Goal: Obtain resource: Download file/media

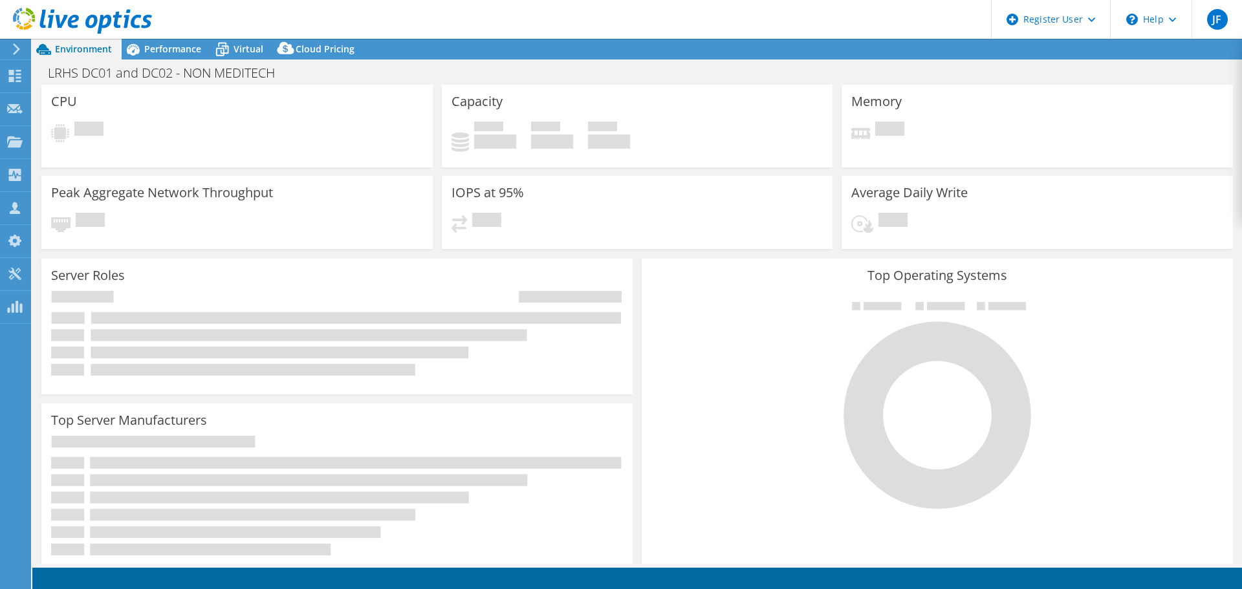
select select "USEast"
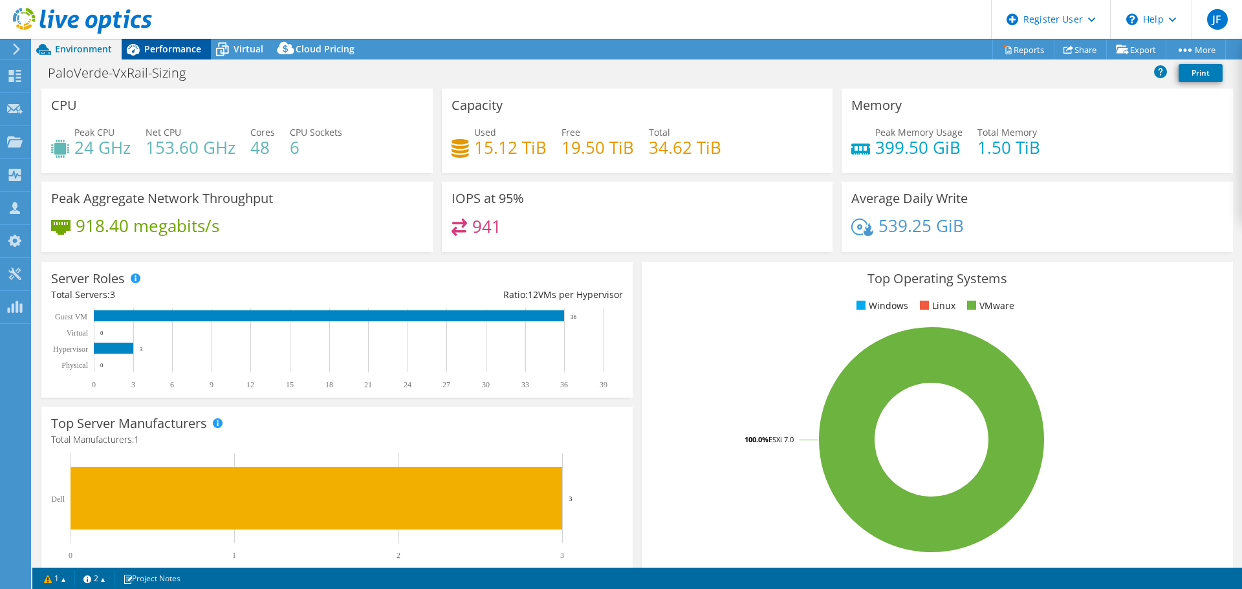
click at [183, 43] on span "Performance" at bounding box center [172, 49] width 57 height 12
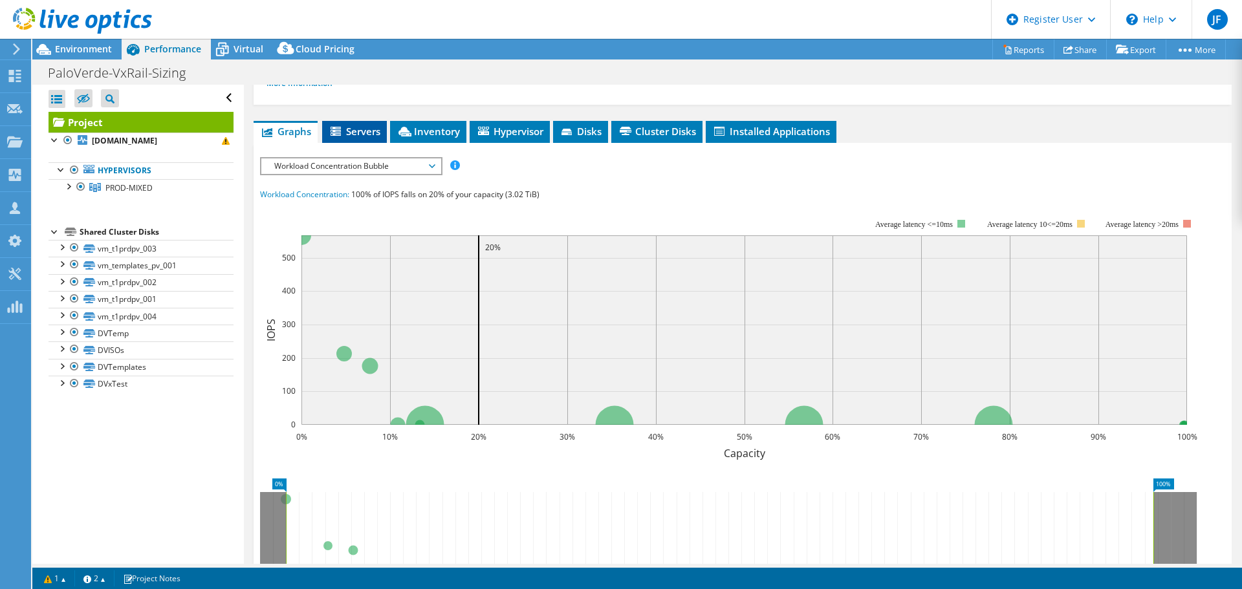
click at [355, 124] on li "Servers" at bounding box center [354, 132] width 65 height 22
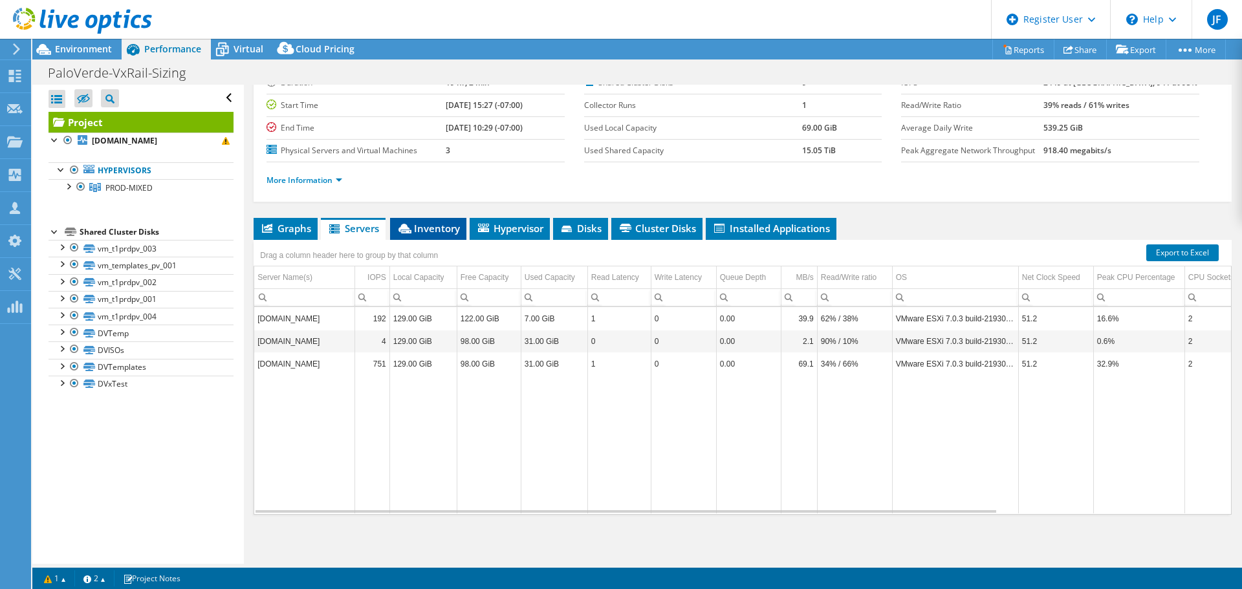
click at [435, 228] on span "Inventory" at bounding box center [428, 228] width 63 height 13
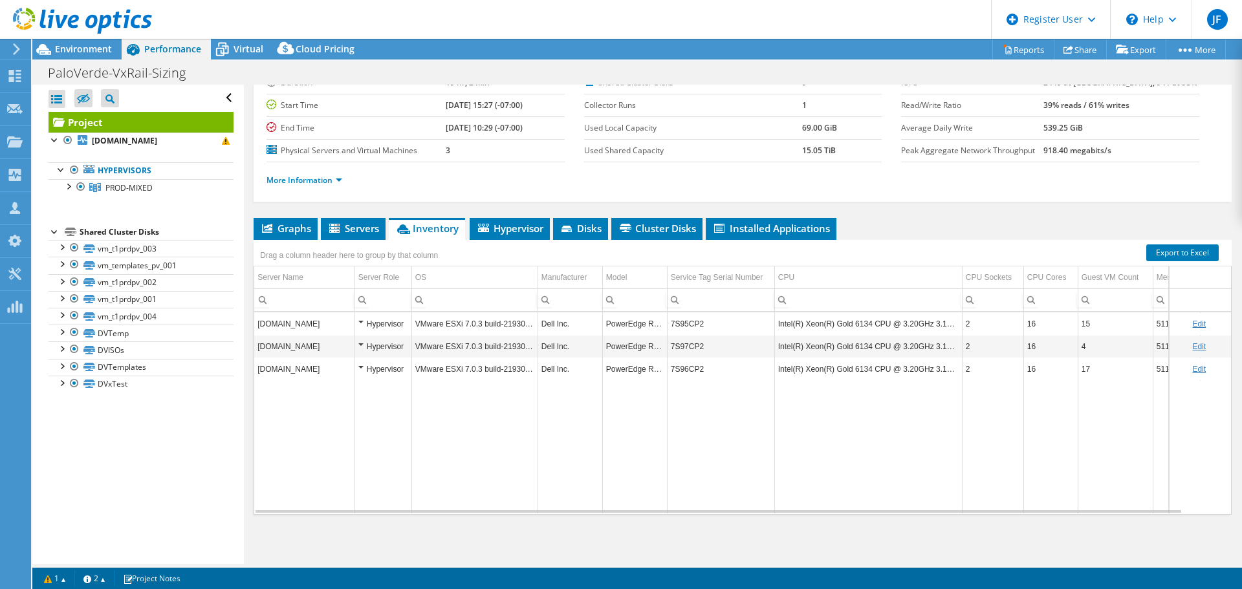
click at [320, 227] on ul "Graphs Servers Inventory Hypervisor Disks Cluster Disks Installed Applications" at bounding box center [743, 229] width 978 height 22
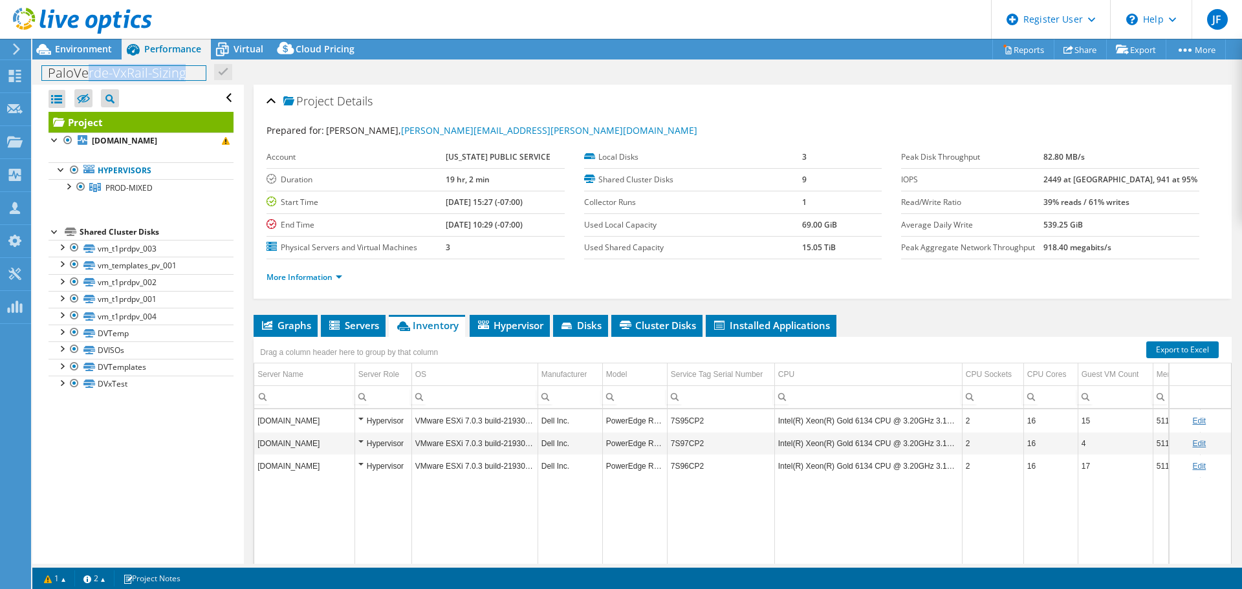
drag, startPoint x: 188, startPoint y: 75, endPoint x: 88, endPoint y: 75, distance: 100.3
click at [88, 75] on h1 "PaloVerde-VxRail-Sizing" at bounding box center [124, 73] width 164 height 14
click at [520, 323] on span "Hypervisor" at bounding box center [509, 325] width 67 height 13
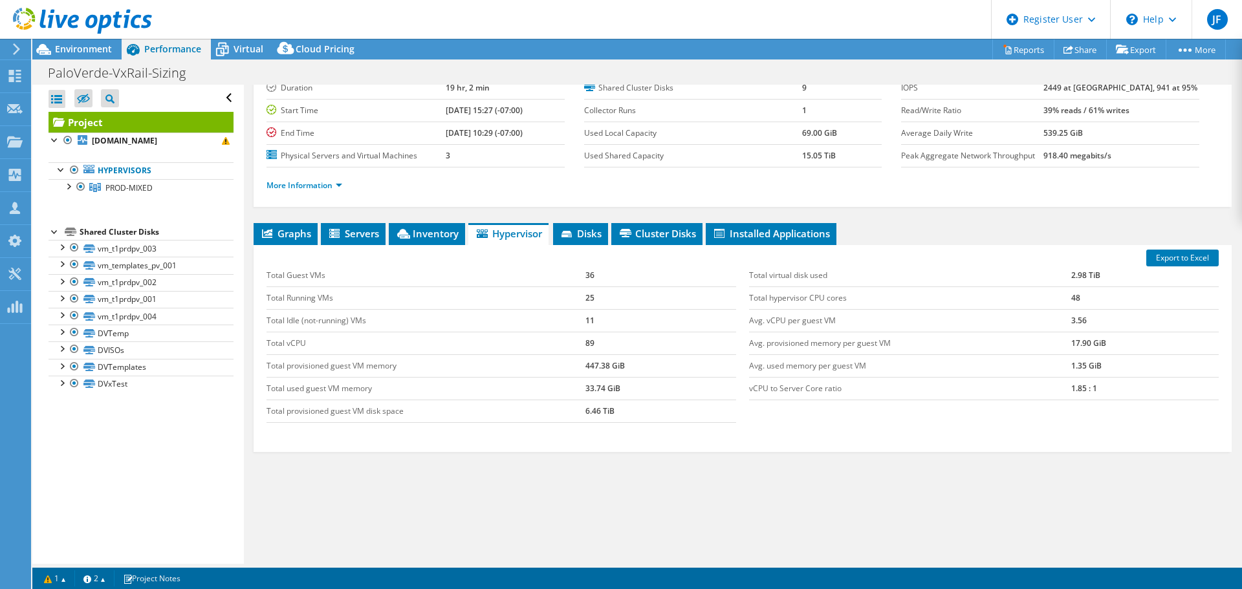
scroll to position [97, 0]
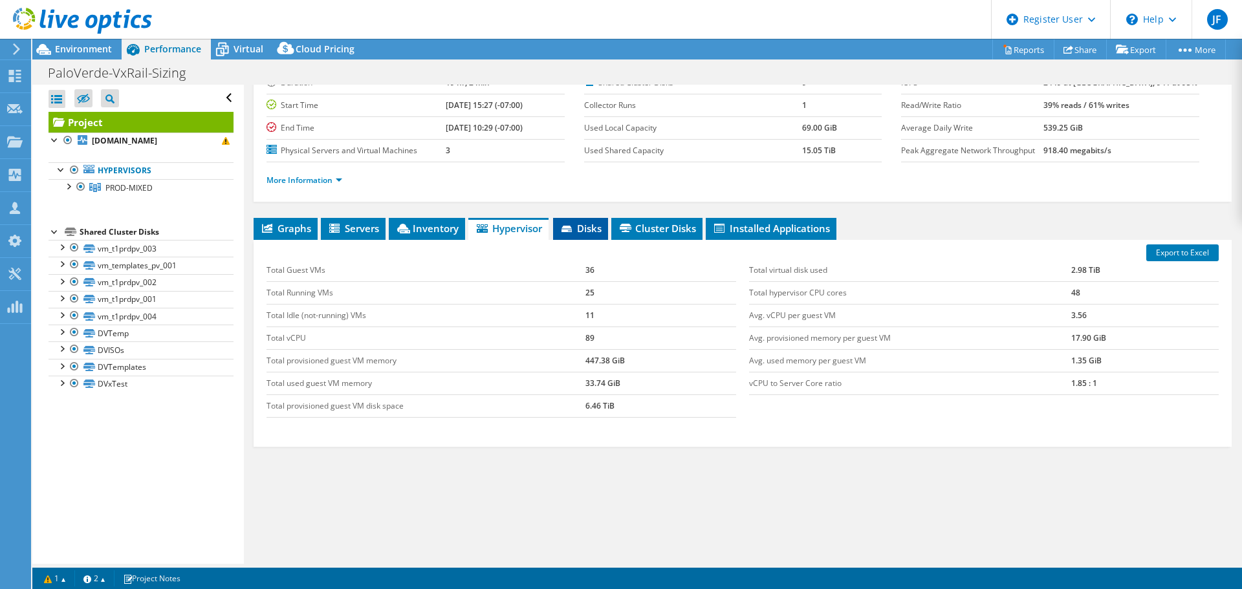
click at [590, 232] on span "Disks" at bounding box center [581, 228] width 42 height 13
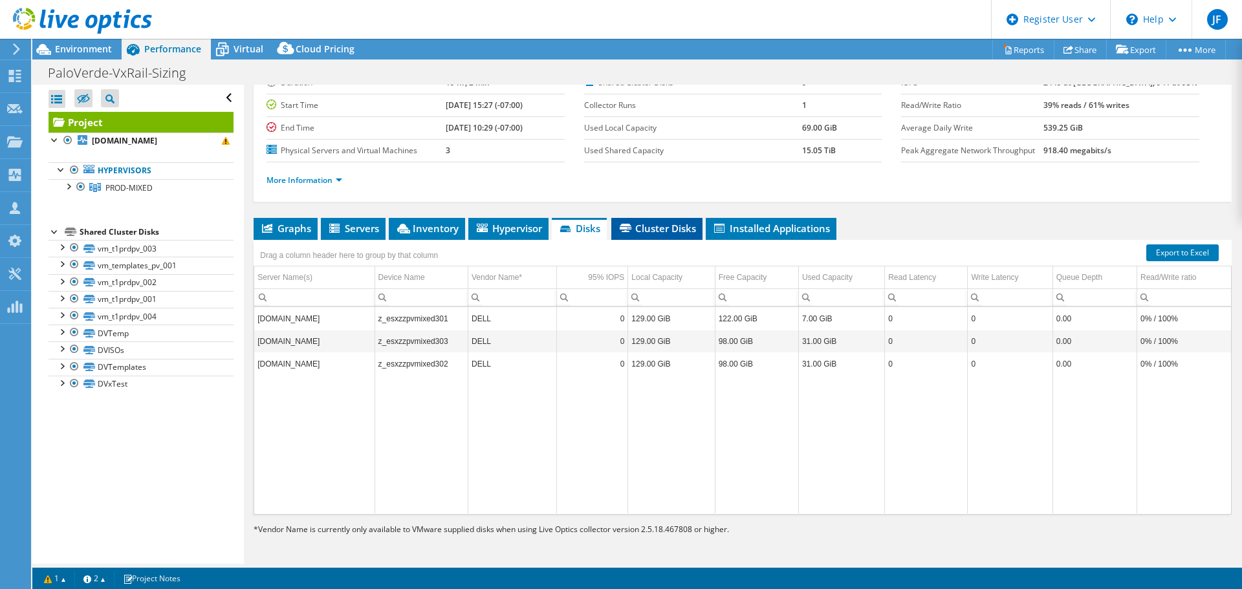
click at [646, 229] on span "Cluster Disks" at bounding box center [657, 228] width 78 height 13
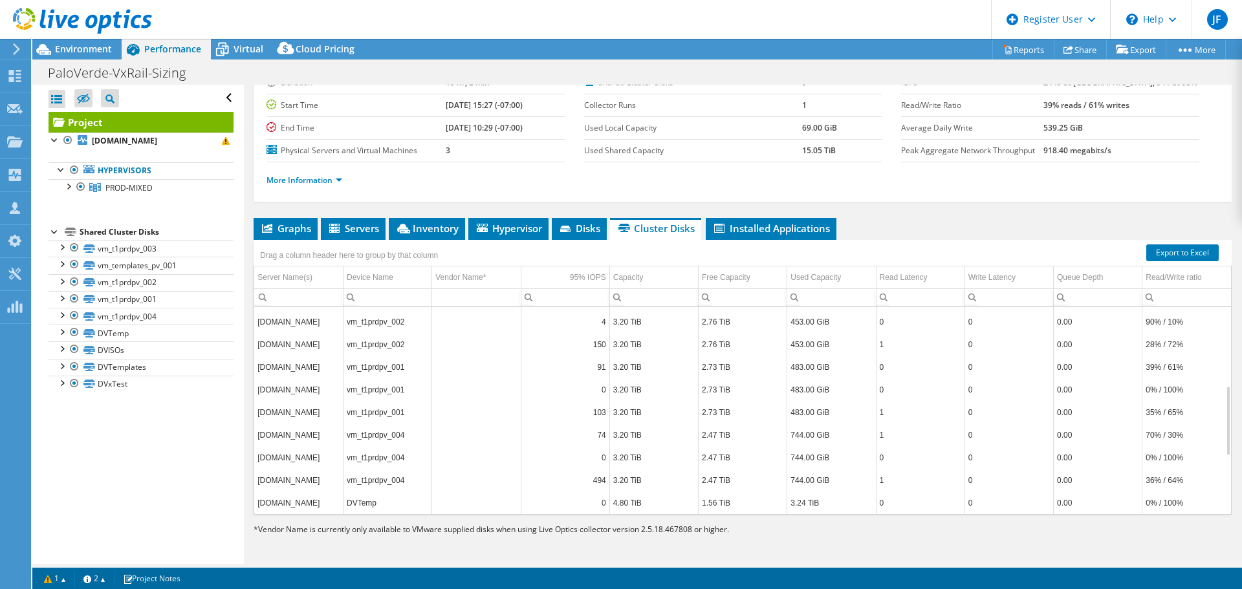
scroll to position [405, 0]
click at [758, 227] on span "Installed Applications" at bounding box center [771, 228] width 118 height 13
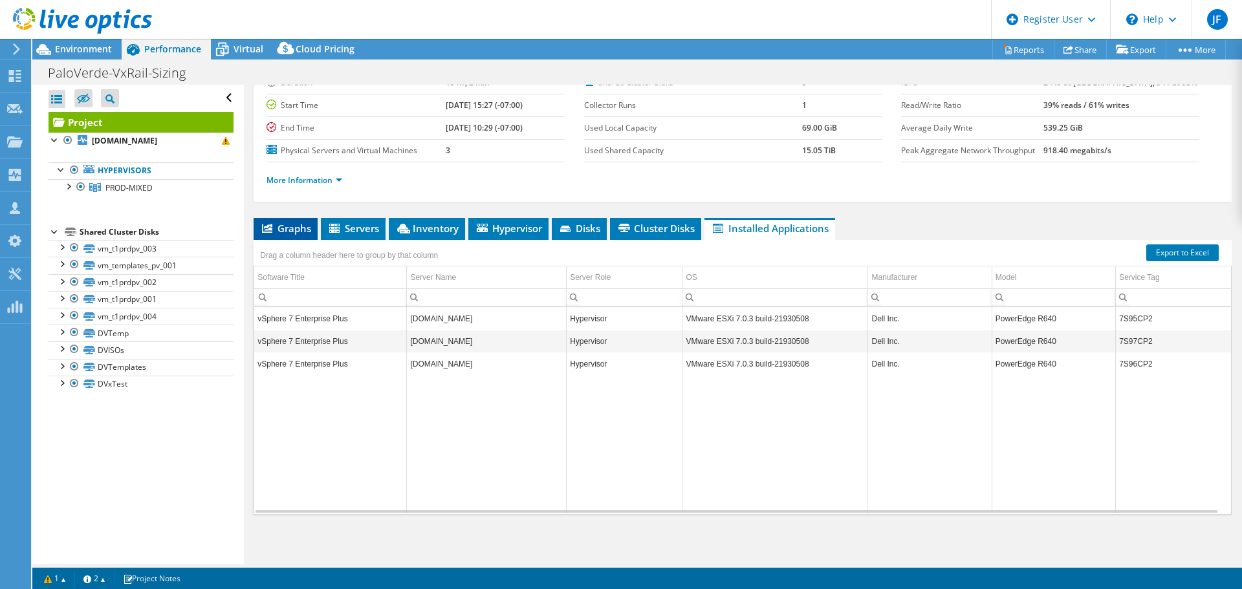
click at [283, 224] on span "Graphs" at bounding box center [285, 228] width 51 height 13
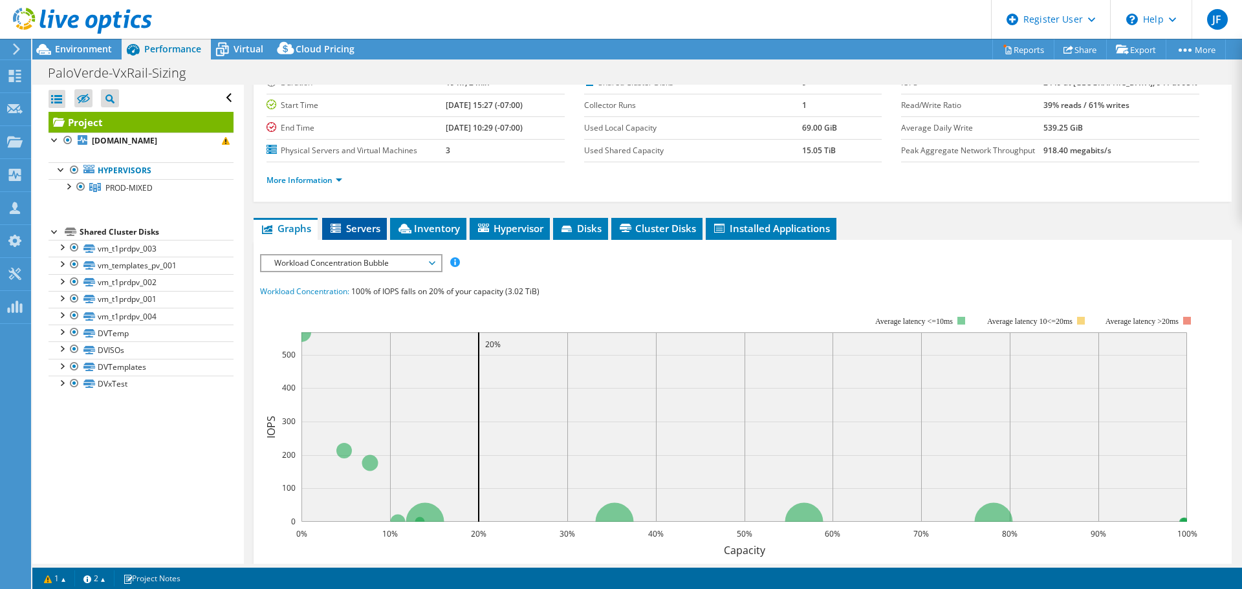
click at [370, 229] on span "Servers" at bounding box center [355, 228] width 52 height 13
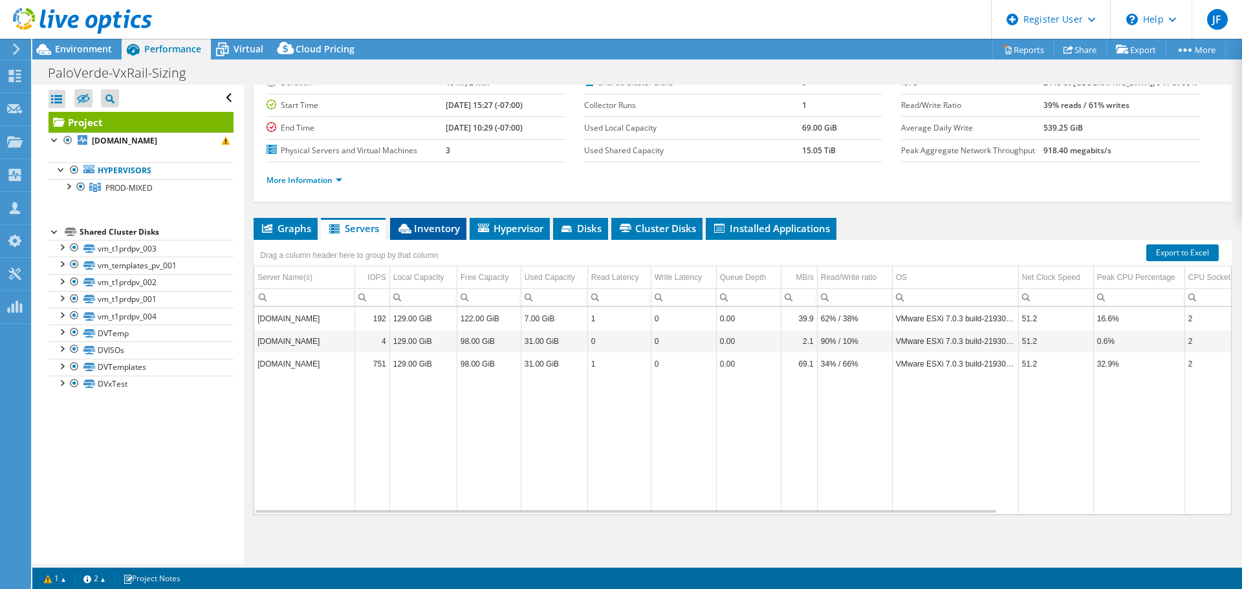
click at [421, 224] on span "Inventory" at bounding box center [428, 228] width 63 height 13
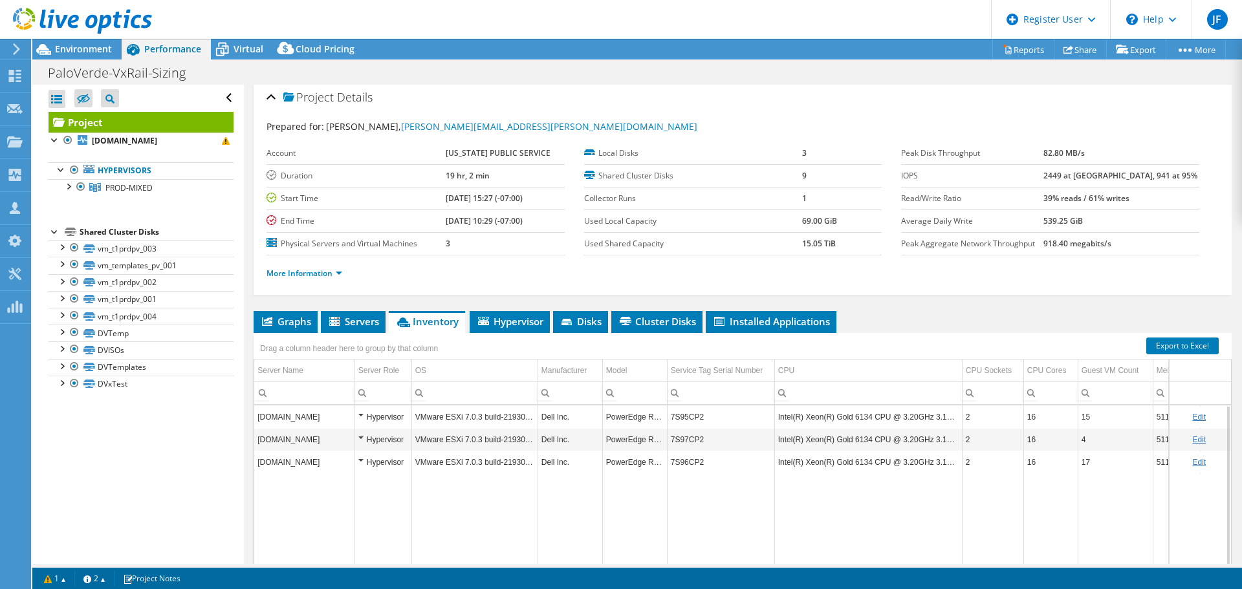
scroll to position [0, 0]
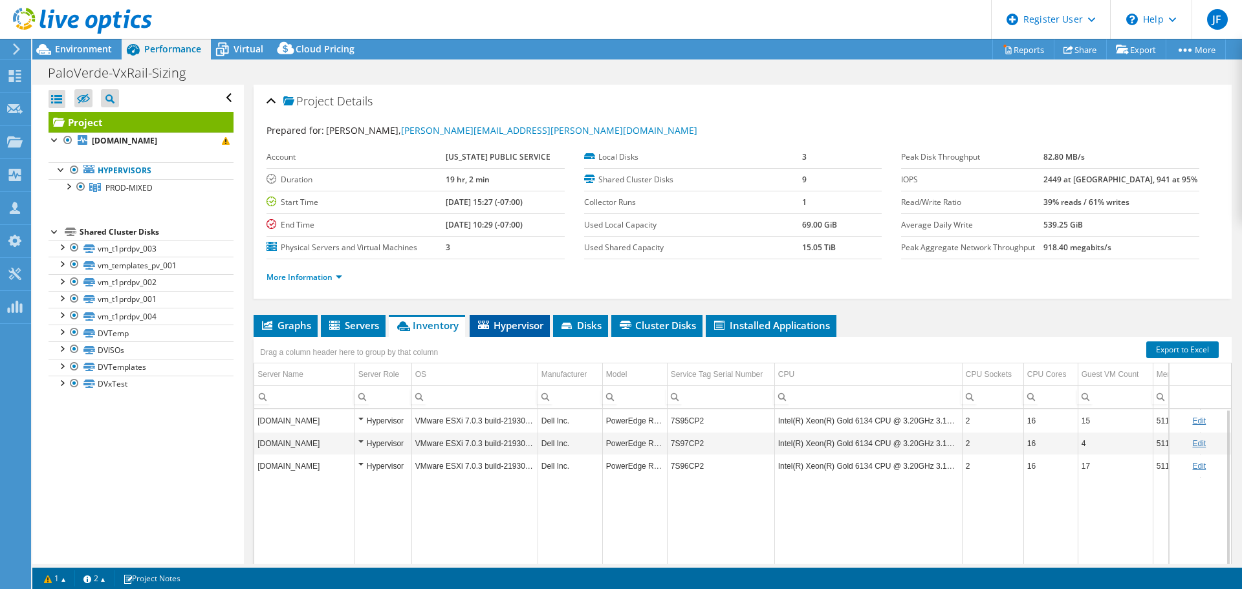
click at [498, 329] on span "Hypervisor" at bounding box center [509, 325] width 67 height 13
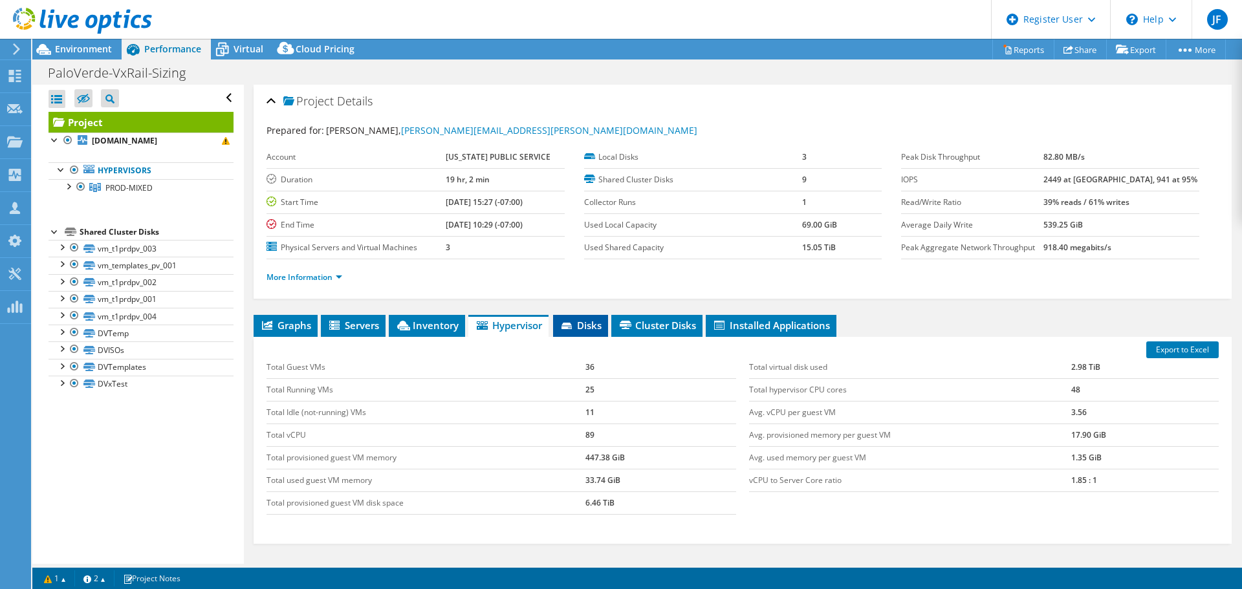
click at [567, 326] on icon at bounding box center [568, 327] width 13 height 8
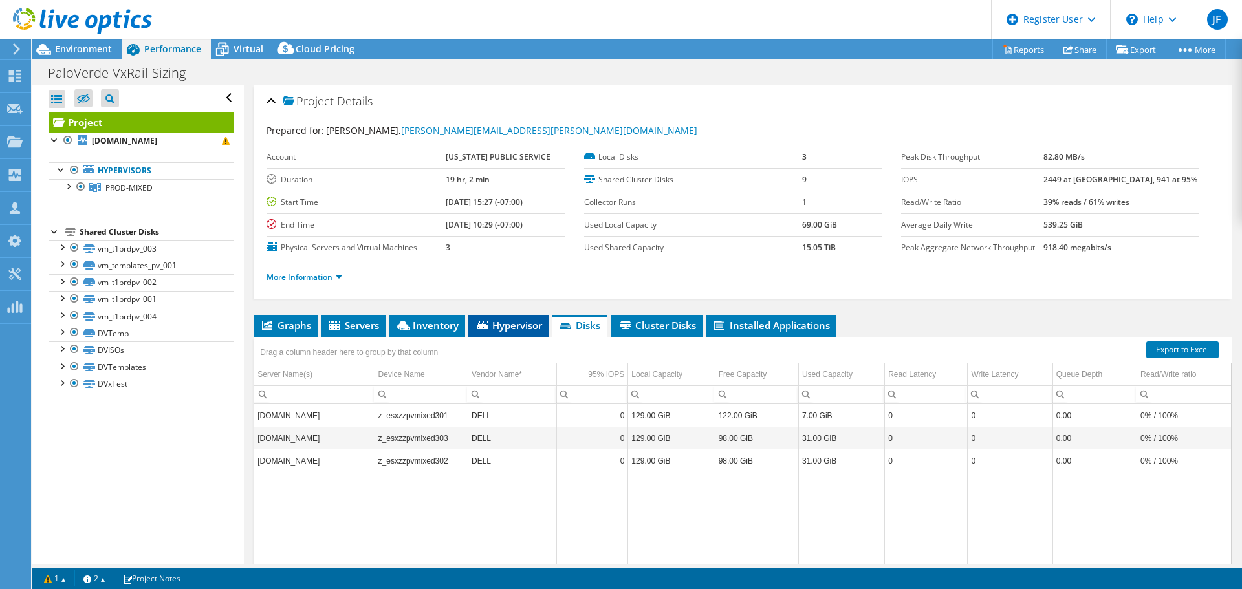
click at [523, 323] on span "Hypervisor" at bounding box center [508, 325] width 67 height 13
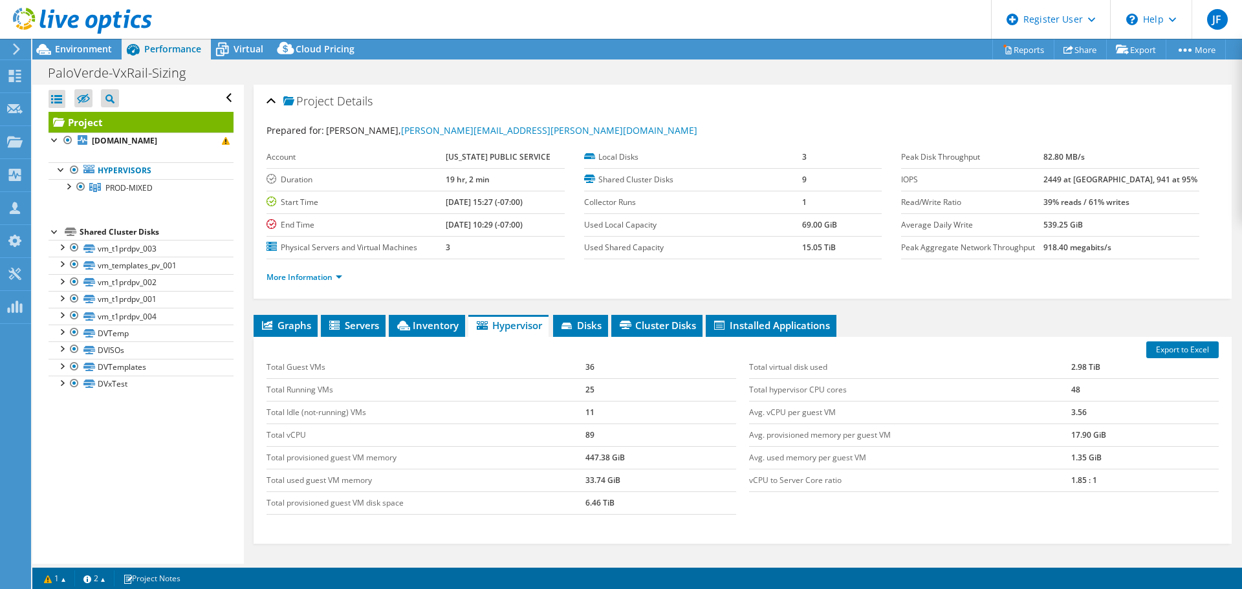
click at [221, 38] on header "JF Dell User Joel Frank Joel.Frank@Dell.com Dell My Profile Log Out \n Help Exp…" at bounding box center [621, 19] width 1242 height 39
click at [229, 50] on icon at bounding box center [222, 49] width 23 height 23
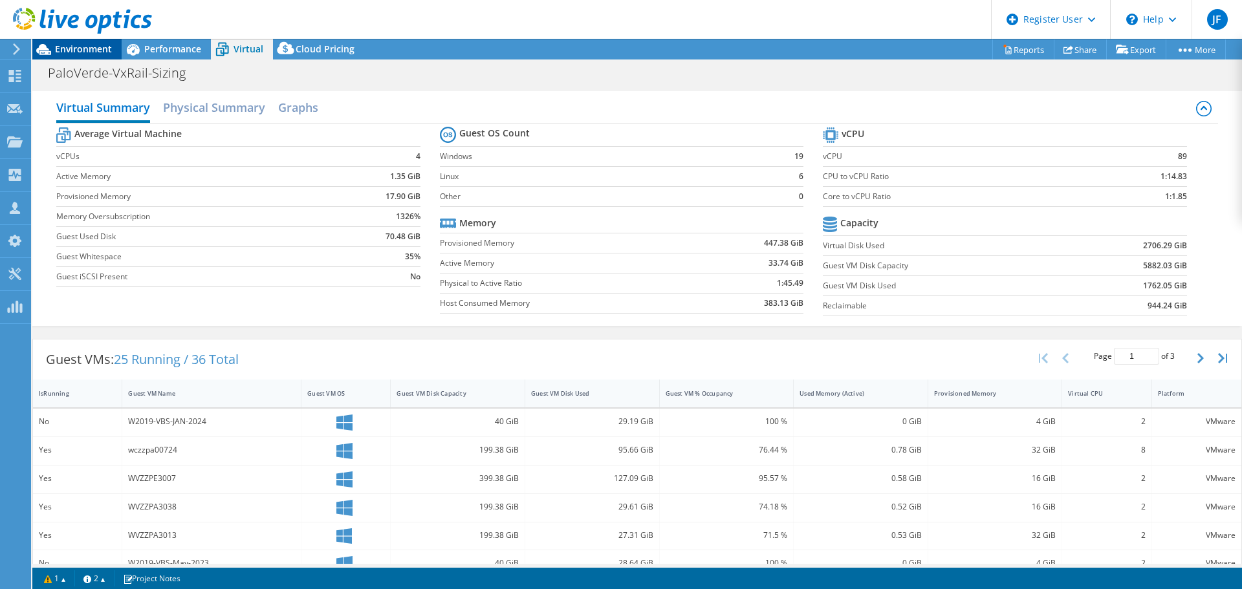
click at [82, 51] on span "Environment" at bounding box center [83, 49] width 57 height 12
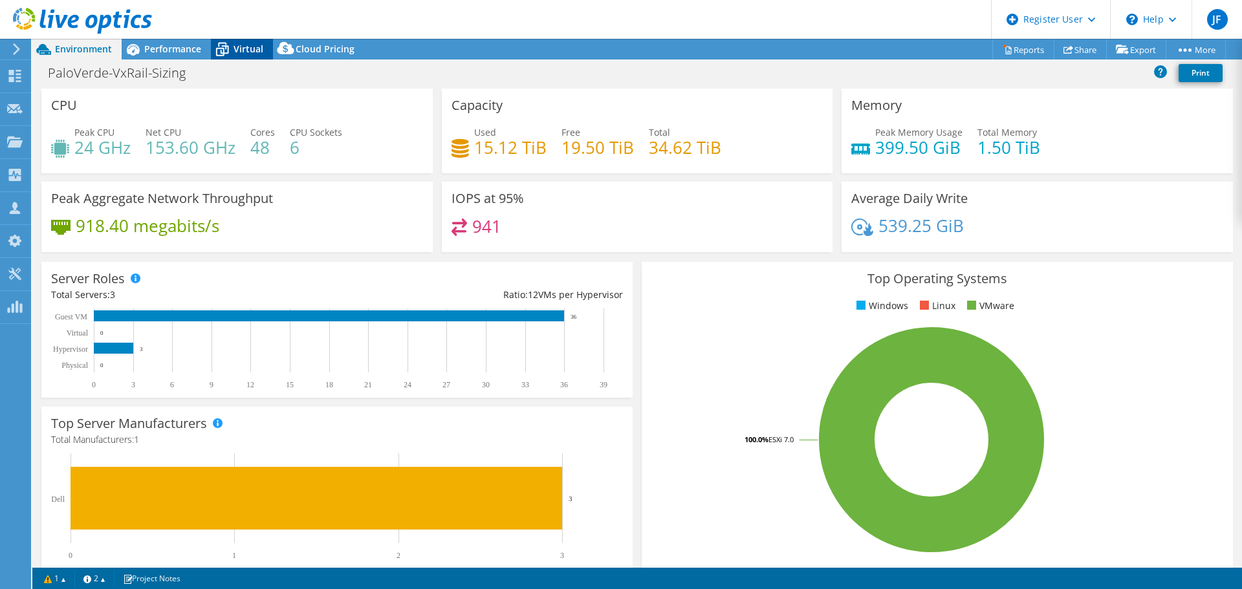
click at [229, 41] on icon at bounding box center [222, 49] width 23 height 23
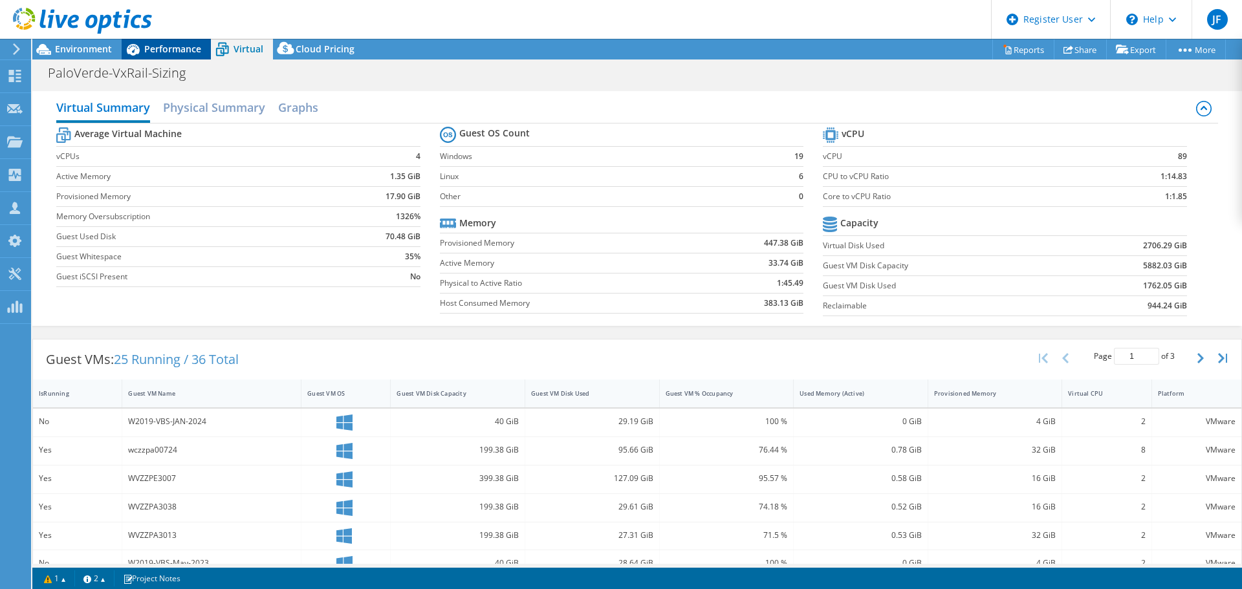
click at [152, 48] on span "Performance" at bounding box center [172, 49] width 57 height 12
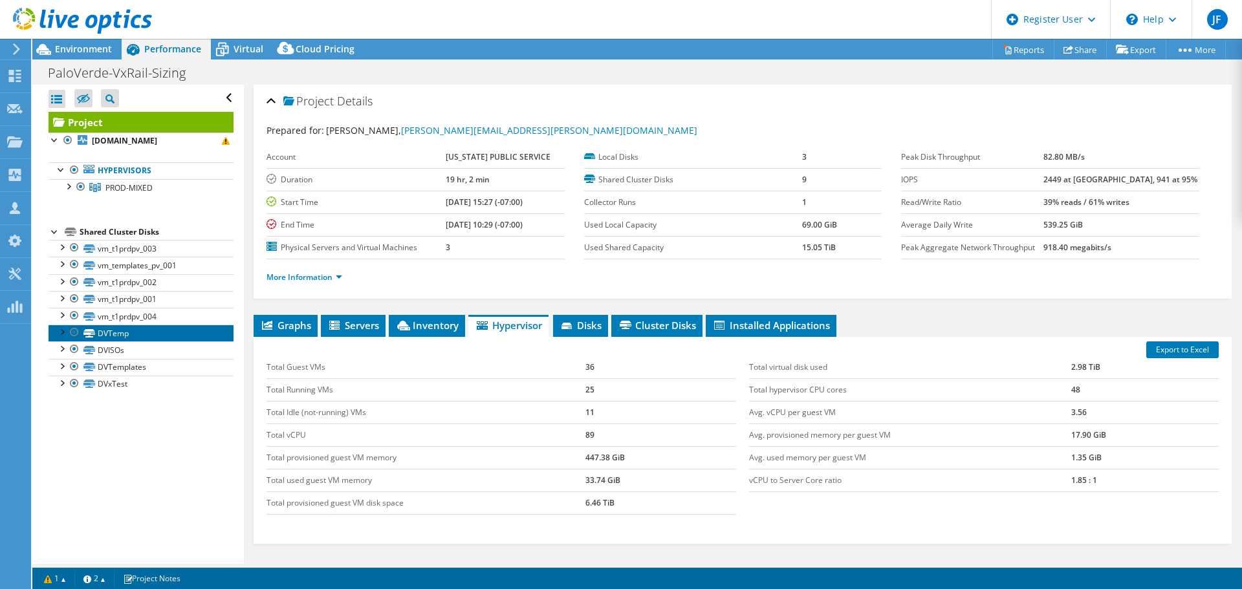
click at [148, 340] on link "DVTemp" at bounding box center [141, 333] width 185 height 17
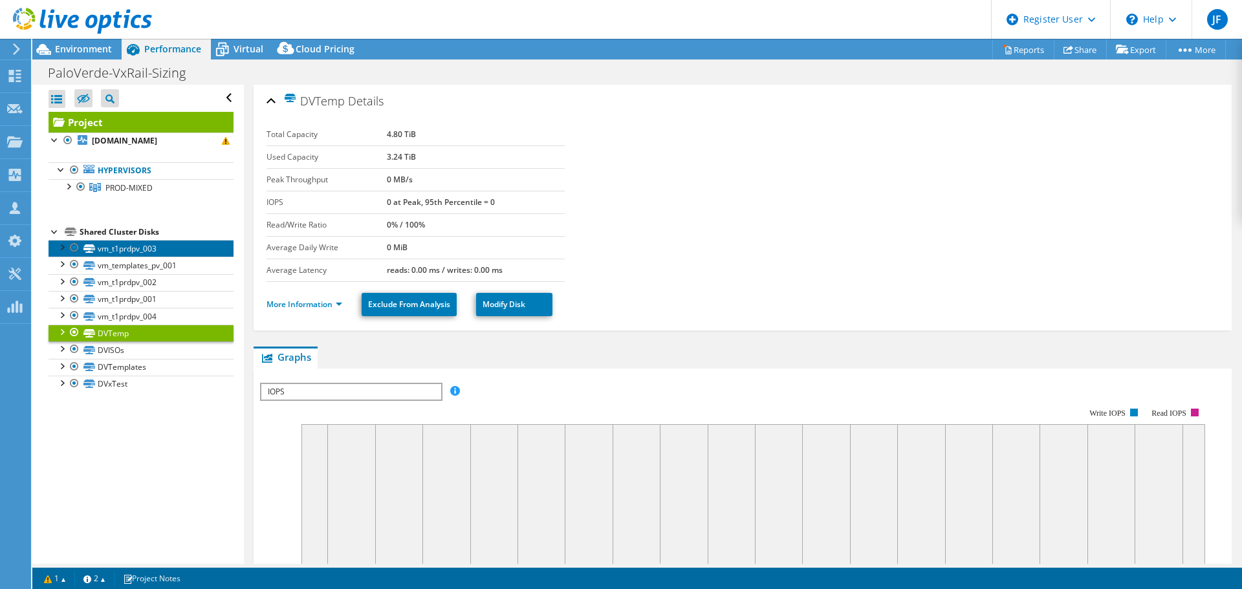
click at [162, 254] on link "vm_t1prdpv_003" at bounding box center [141, 248] width 185 height 17
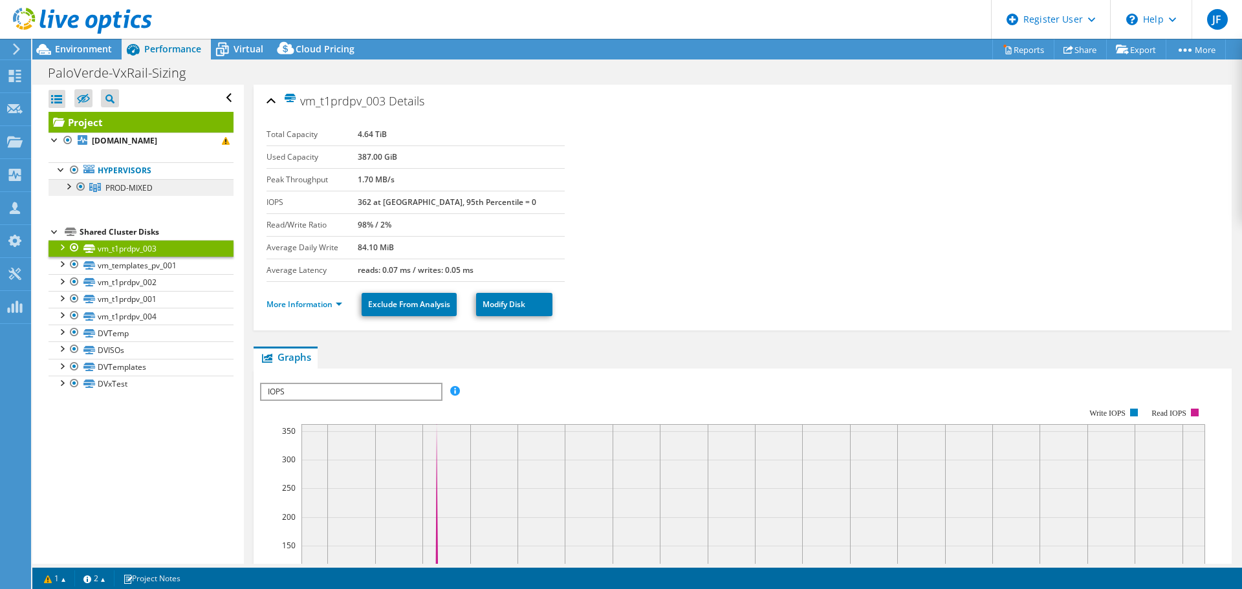
click at [133, 188] on span "PROD-MIXED" at bounding box center [128, 187] width 47 height 11
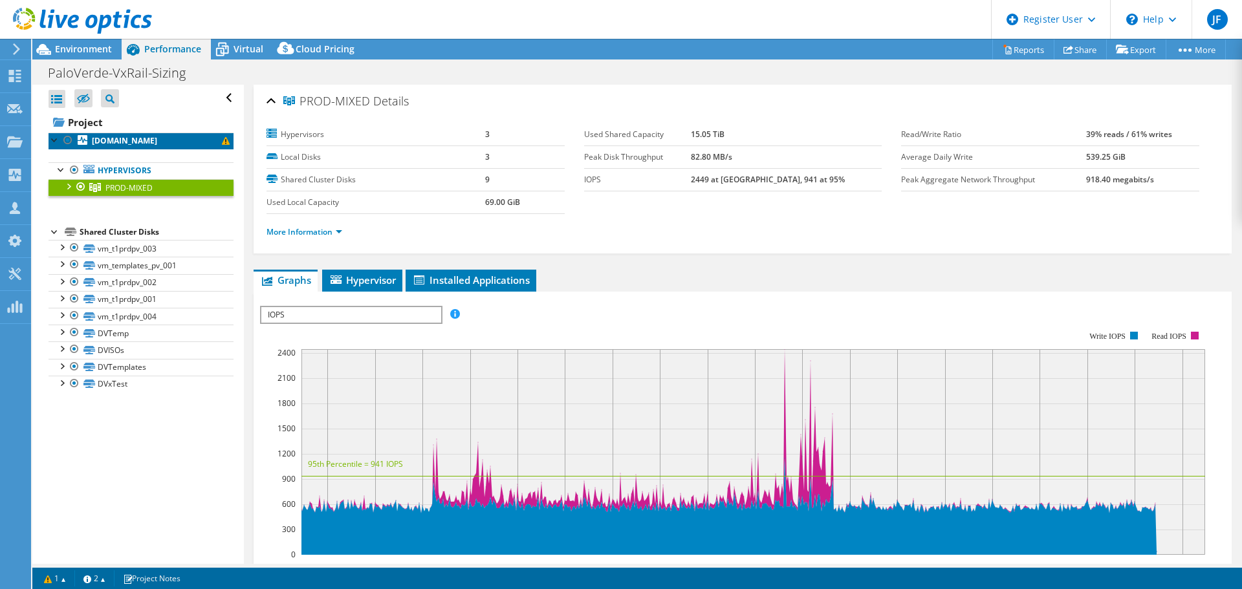
click at [143, 140] on b "esxzzpvmixed301.apsc.com" at bounding box center [124, 140] width 65 height 11
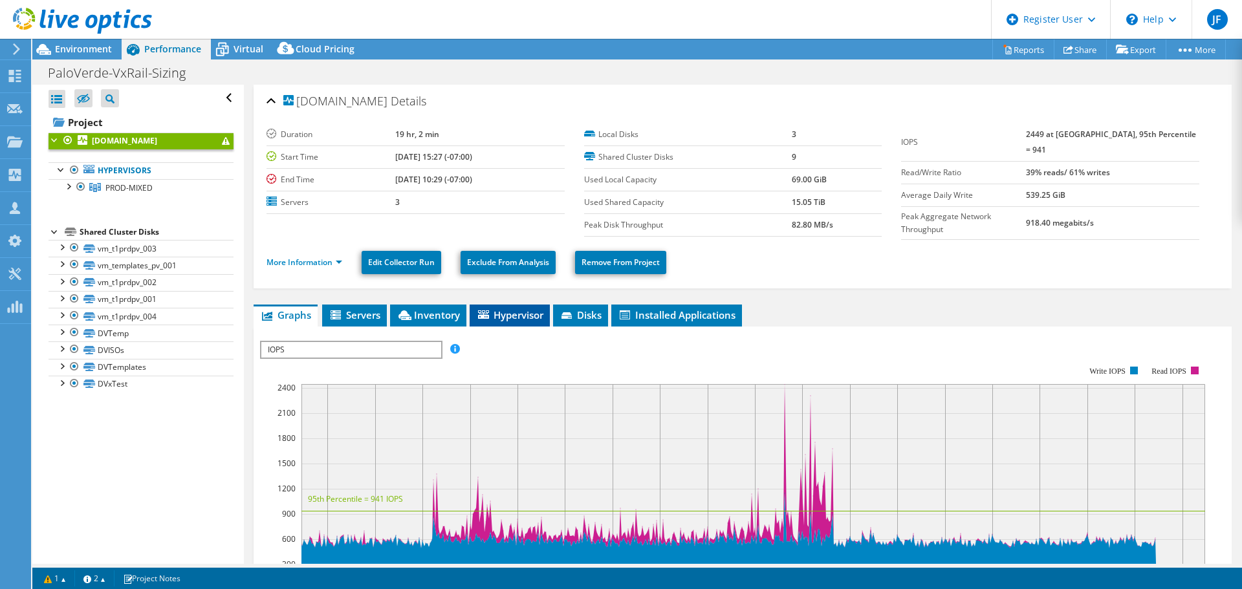
click at [529, 313] on span "Hypervisor" at bounding box center [509, 315] width 67 height 13
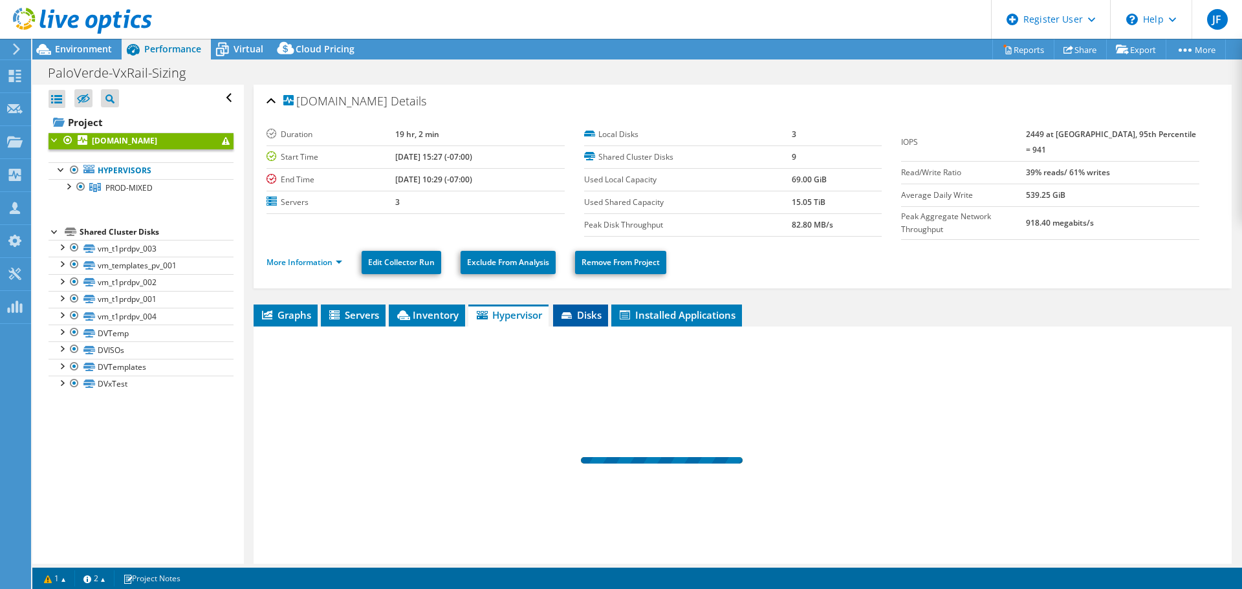
click at [587, 311] on span "Disks" at bounding box center [581, 315] width 42 height 13
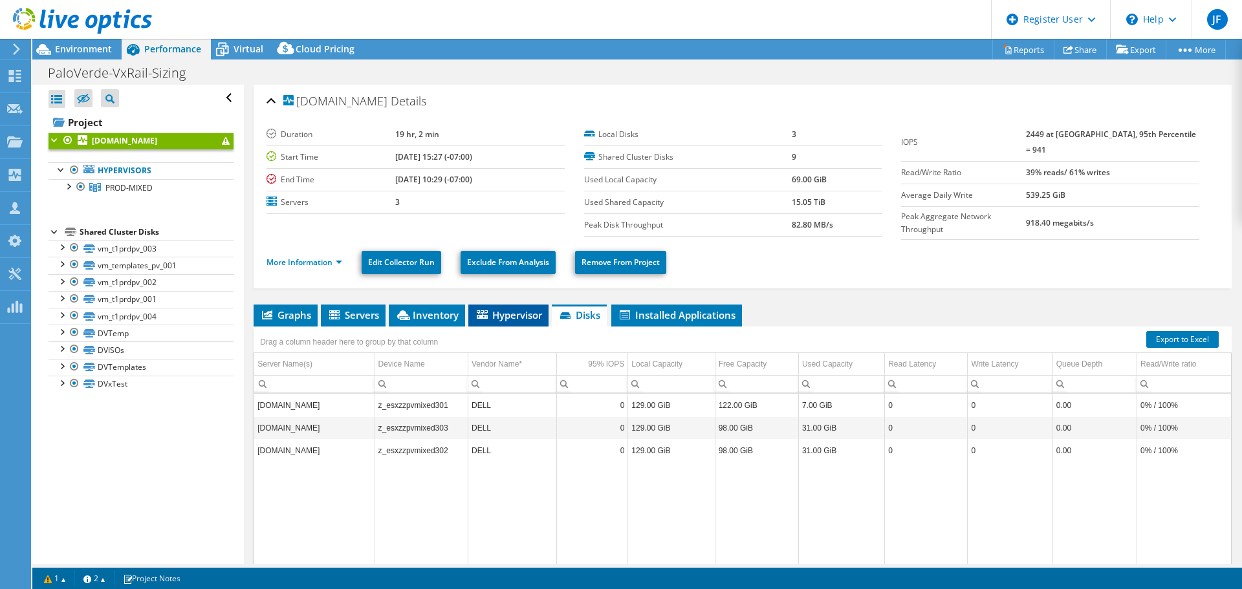
click at [526, 309] on span "Hypervisor" at bounding box center [508, 315] width 67 height 13
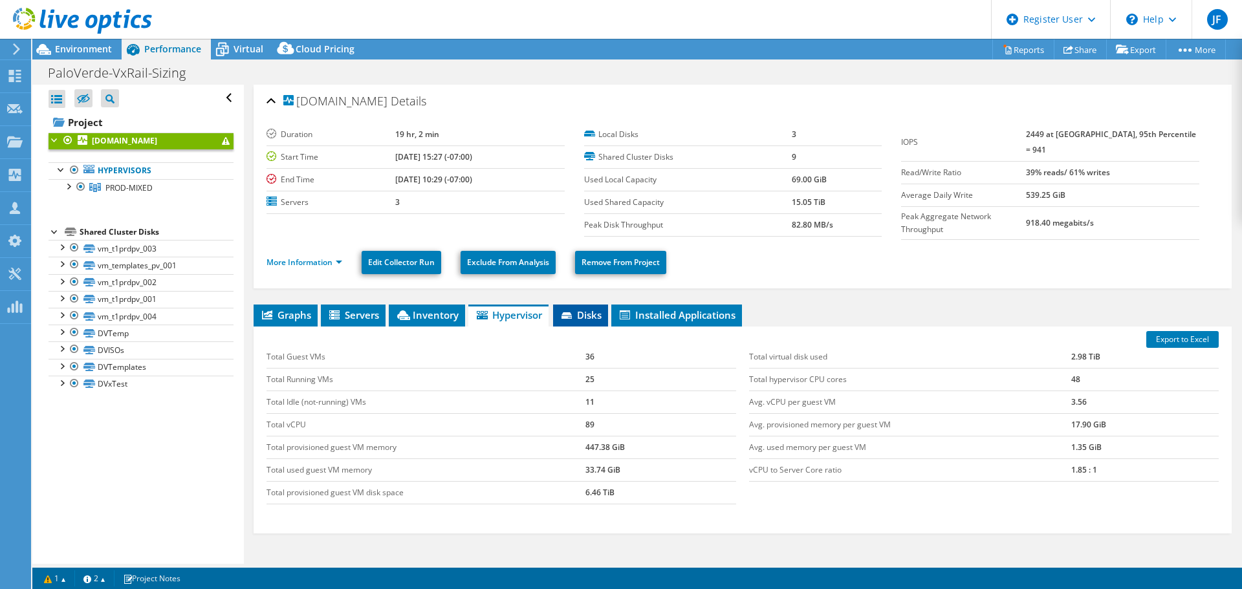
click at [593, 311] on span "Disks" at bounding box center [581, 315] width 42 height 13
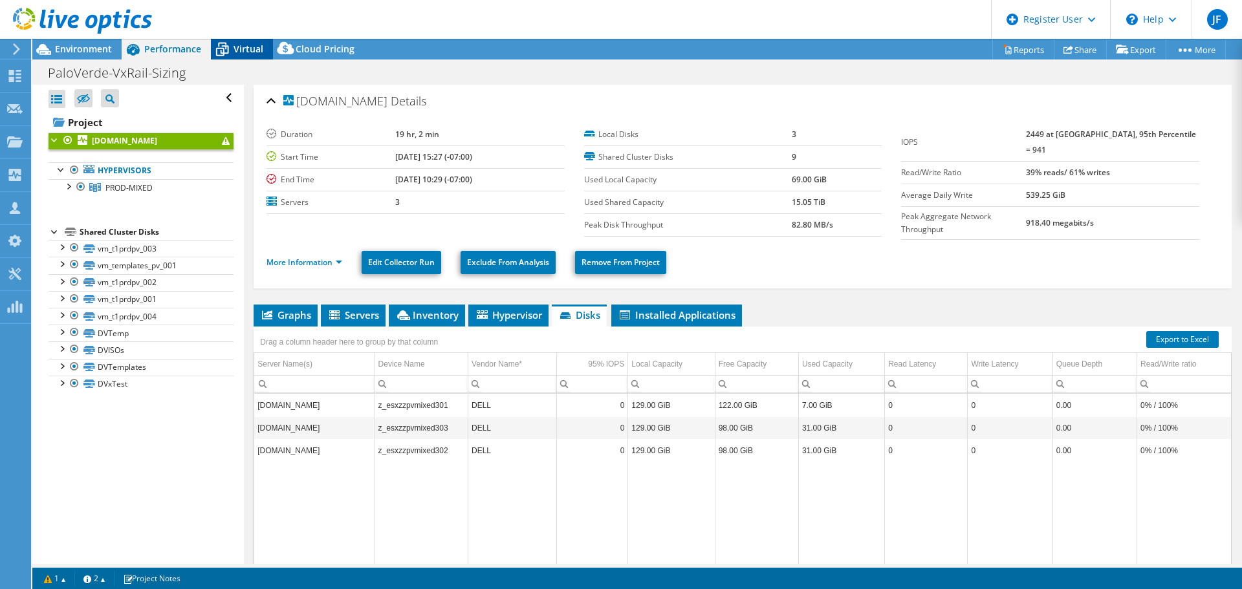
click at [231, 43] on icon at bounding box center [222, 49] width 23 height 23
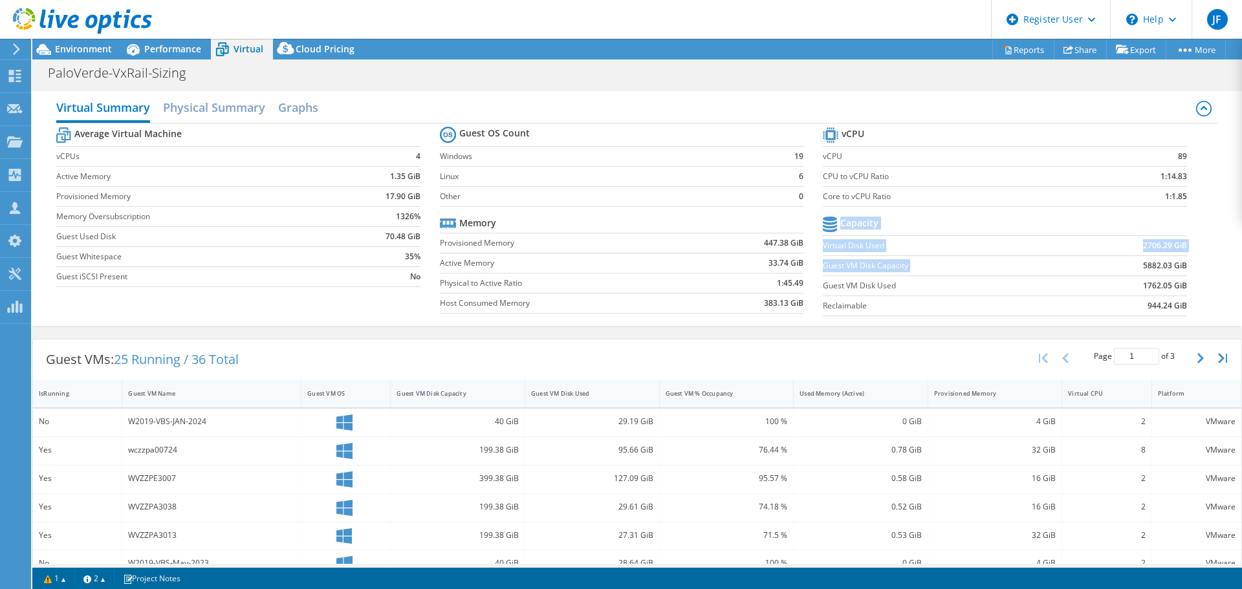
drag, startPoint x: 1133, startPoint y: 265, endPoint x: 1184, endPoint y: 263, distance: 51.2
click at [1184, 263] on section "vCPU vCPU 89 CPU to vCPU Ratio 1:14.83 Core to vCPU Ratio 1:1.85 Capacity Virtu…" at bounding box center [1014, 223] width 383 height 199
click at [1187, 282] on section "vCPU vCPU 89 CPU to vCPU Ratio 1:14.83 Core to vCPU Ratio 1:1.85 Capacity Virtu…" at bounding box center [1014, 223] width 383 height 199
click at [239, 104] on h2 "Physical Summary" at bounding box center [214, 108] width 102 height 28
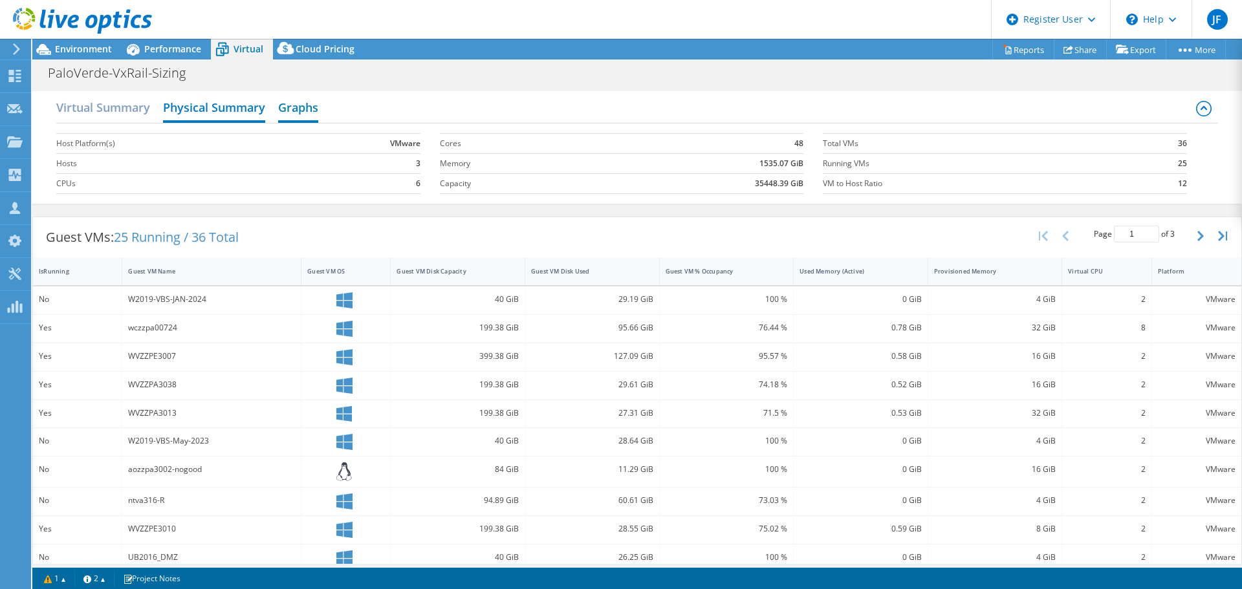
click at [309, 107] on h2 "Graphs" at bounding box center [298, 108] width 40 height 28
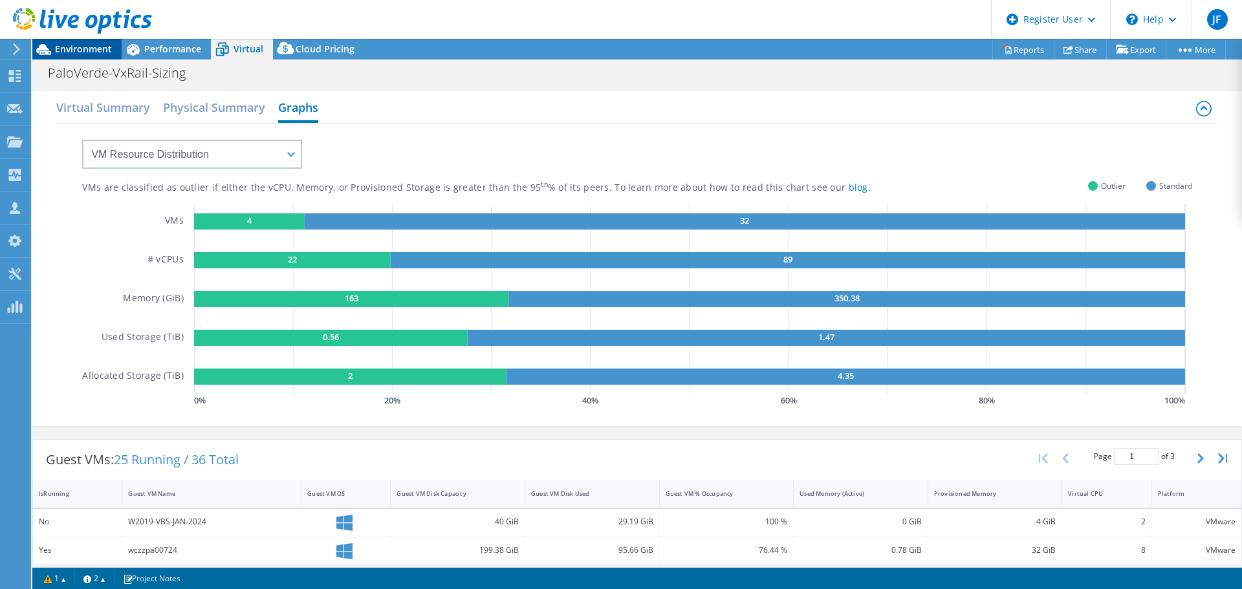
click at [80, 45] on span "Environment" at bounding box center [83, 49] width 57 height 12
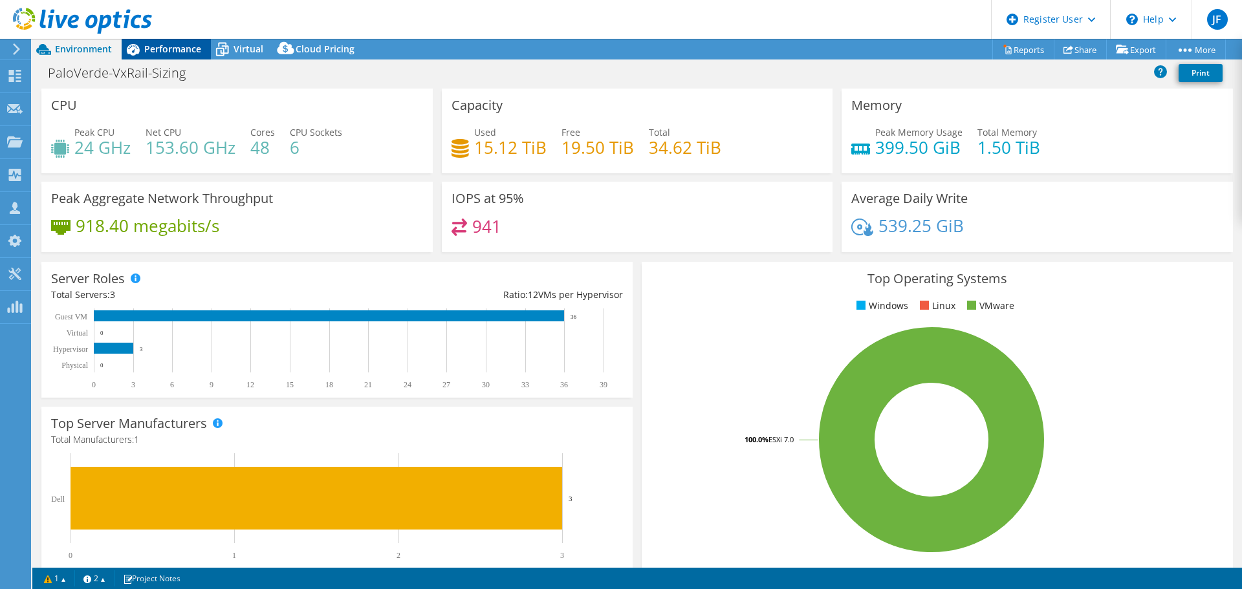
click at [169, 42] on div "Performance" at bounding box center [166, 49] width 89 height 21
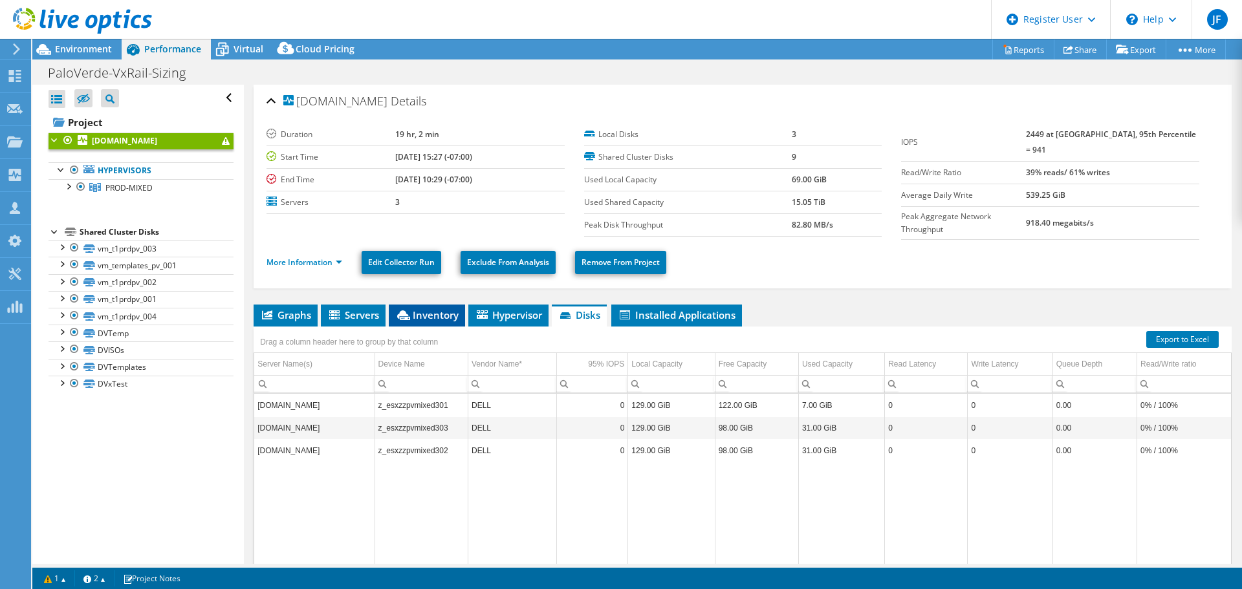
click at [452, 309] on span "Inventory" at bounding box center [426, 315] width 63 height 13
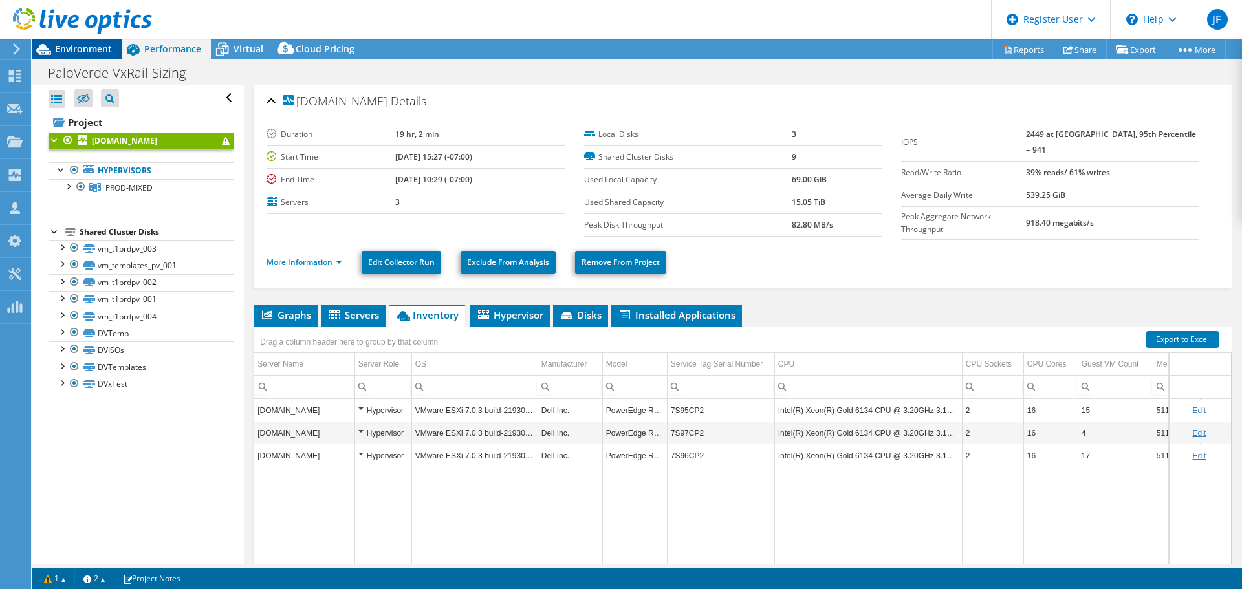
click at [90, 45] on span "Environment" at bounding box center [83, 49] width 57 height 12
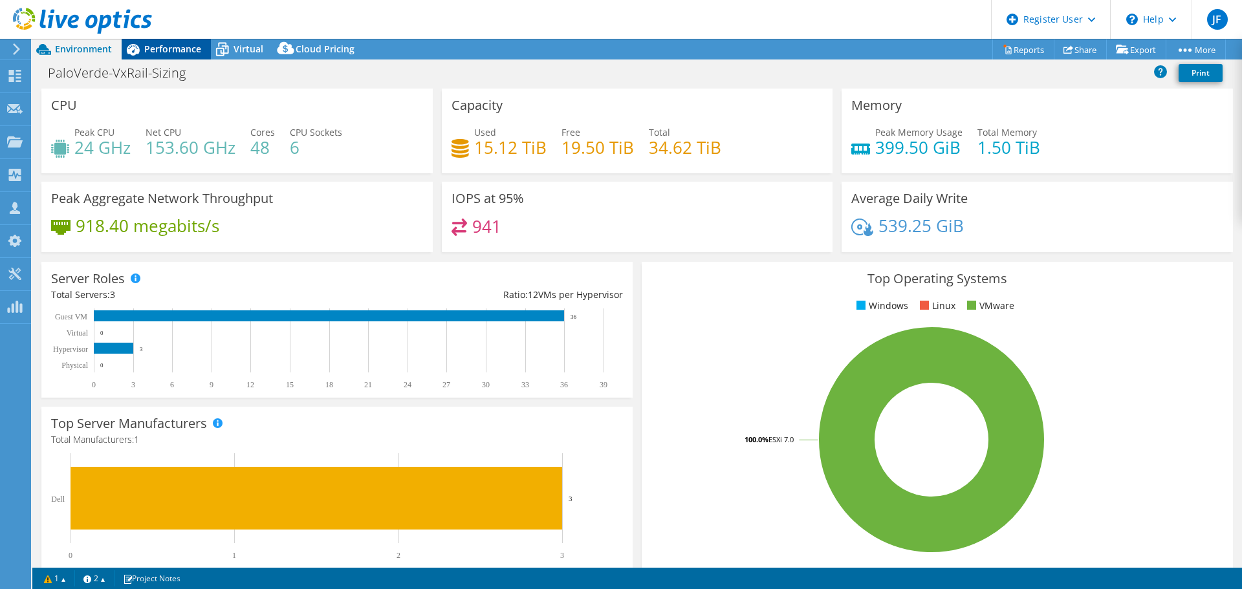
click at [177, 48] on span "Performance" at bounding box center [172, 49] width 57 height 12
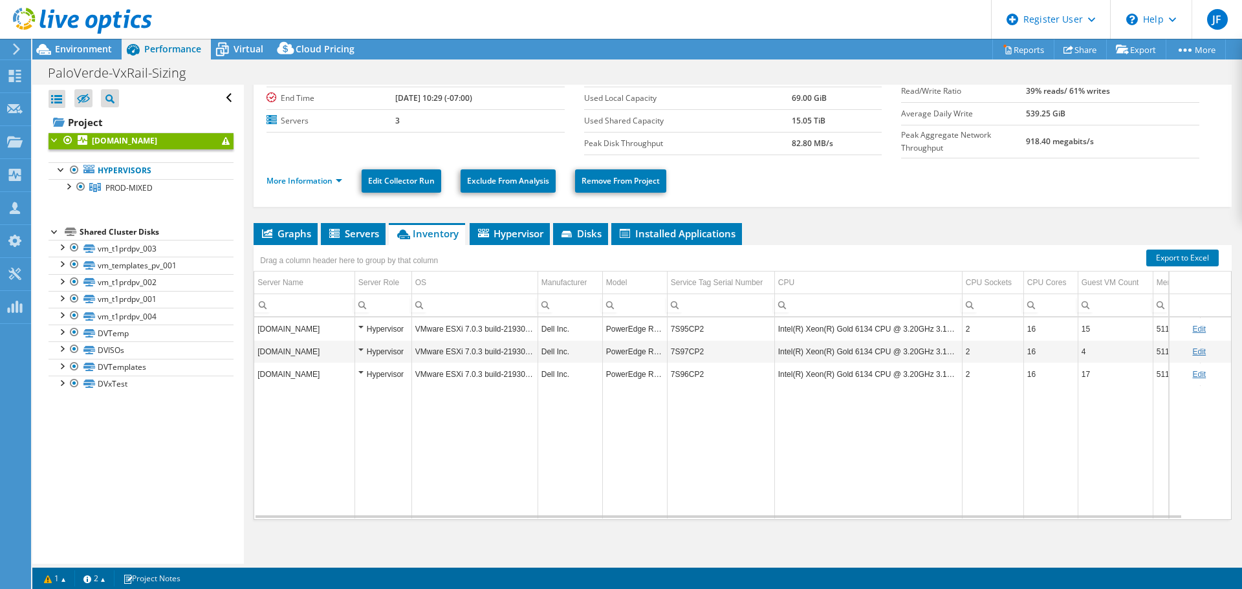
scroll to position [83, 0]
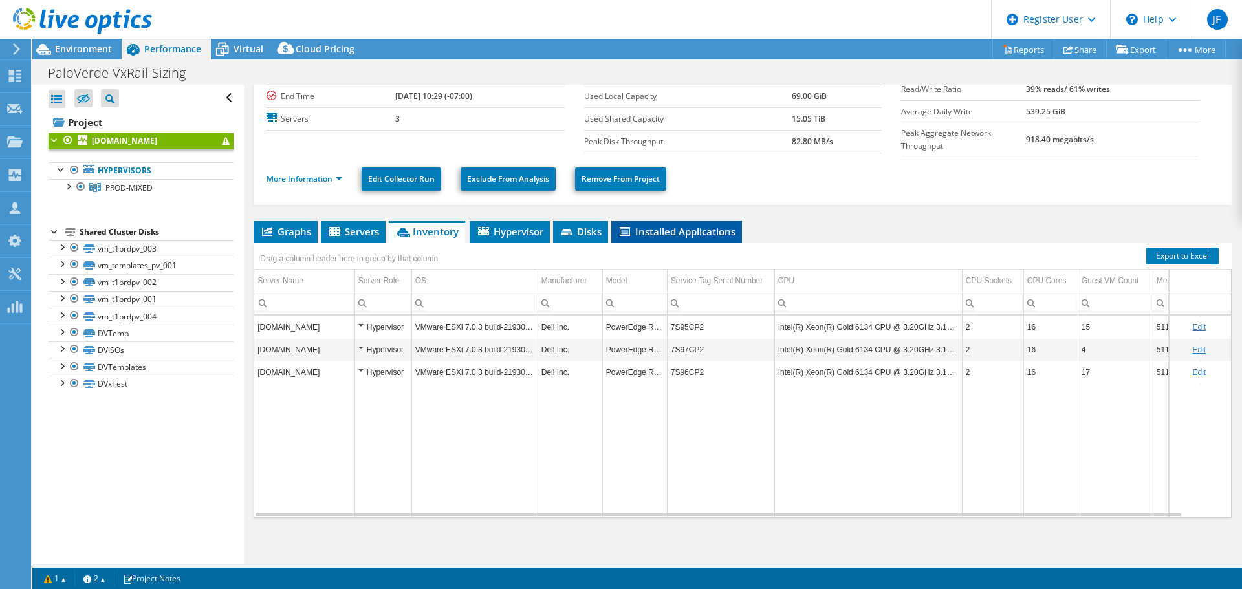
click at [626, 227] on icon at bounding box center [625, 231] width 10 height 9
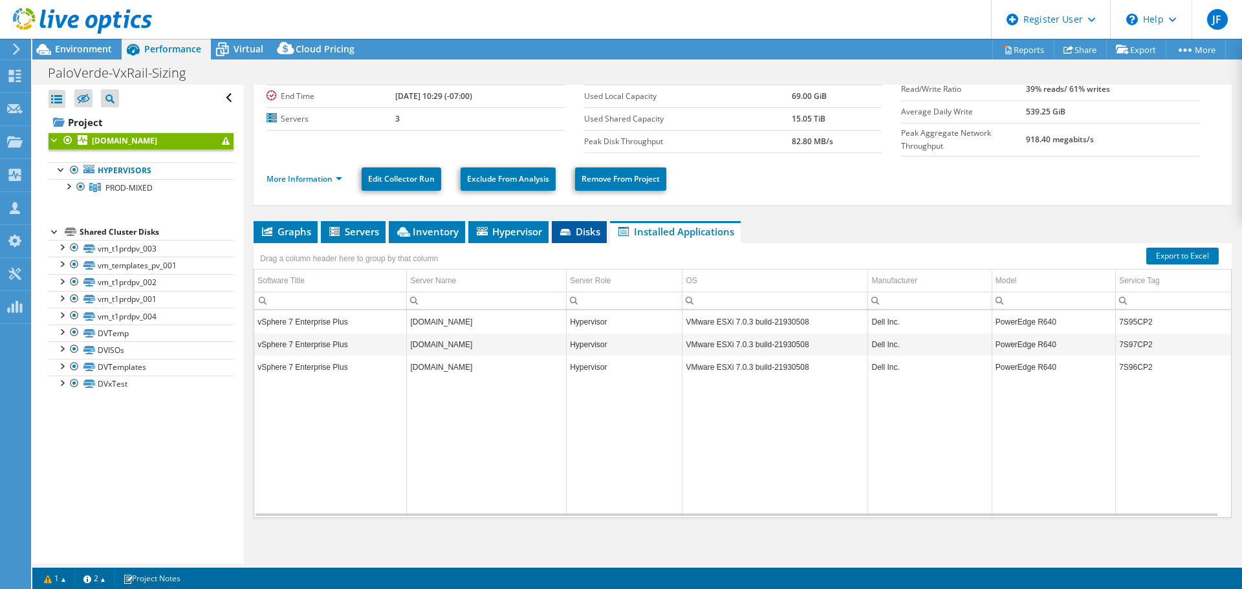
click at [570, 233] on icon at bounding box center [566, 233] width 13 height 8
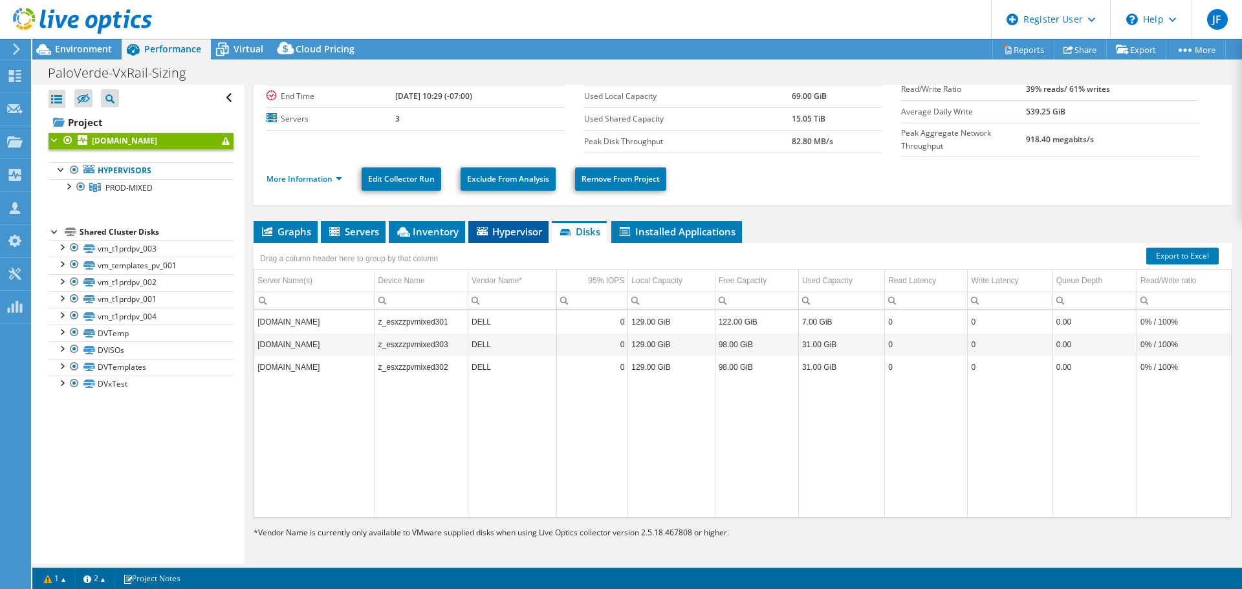
click at [513, 227] on span "Hypervisor" at bounding box center [508, 231] width 67 height 13
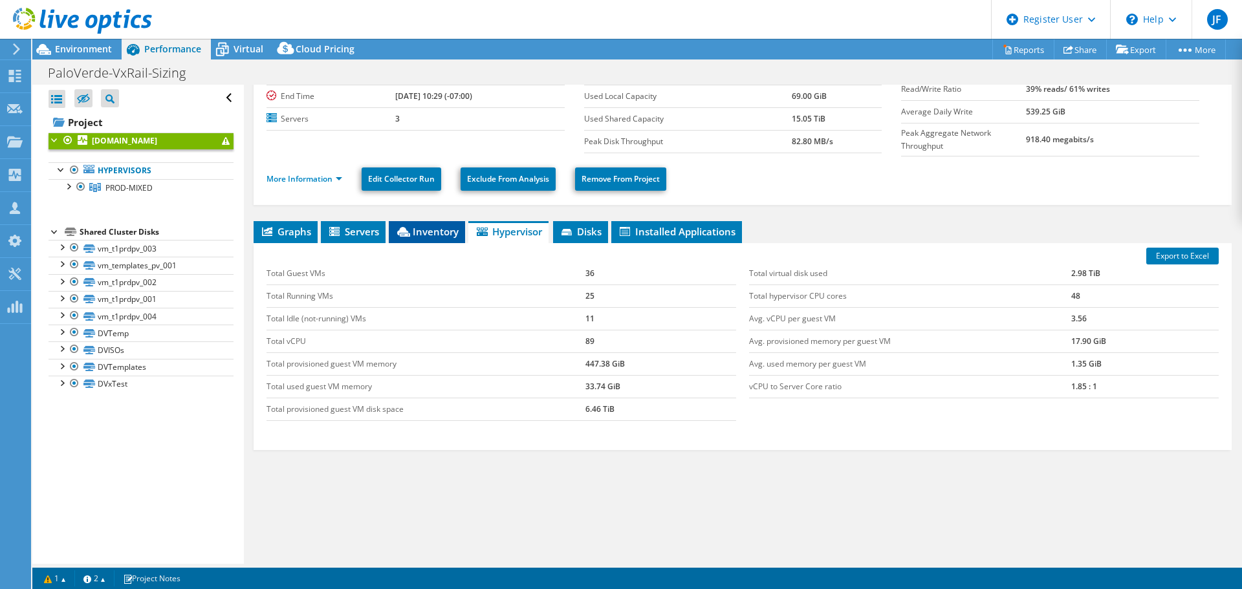
click at [421, 221] on li "Inventory" at bounding box center [427, 232] width 76 height 22
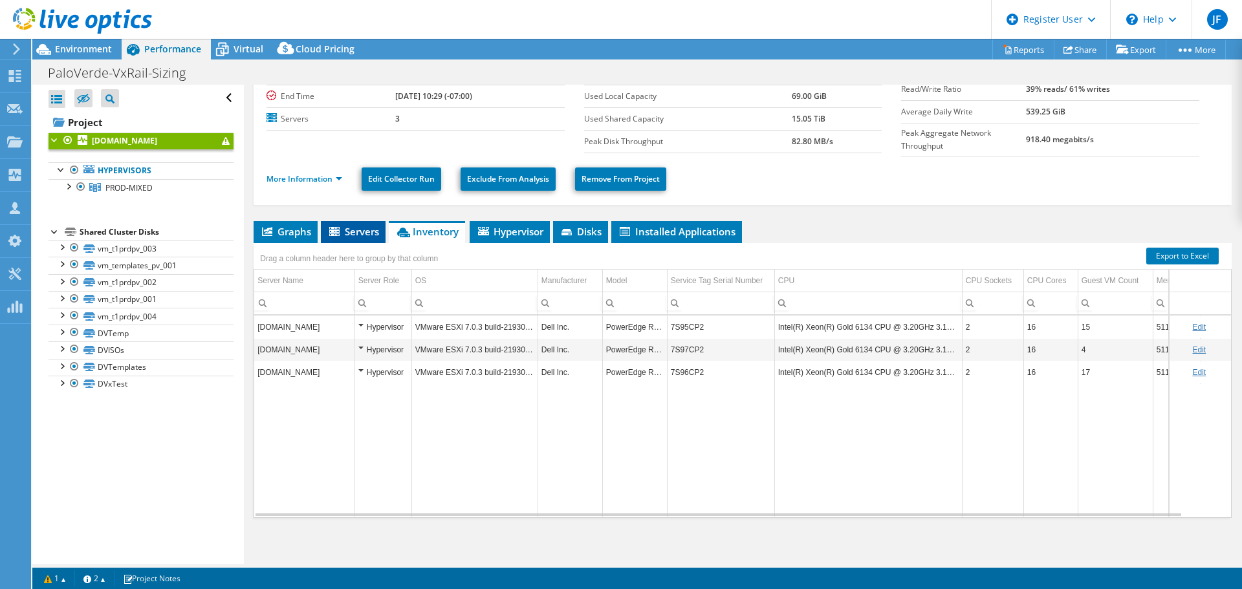
click at [349, 226] on span "Servers" at bounding box center [353, 231] width 52 height 13
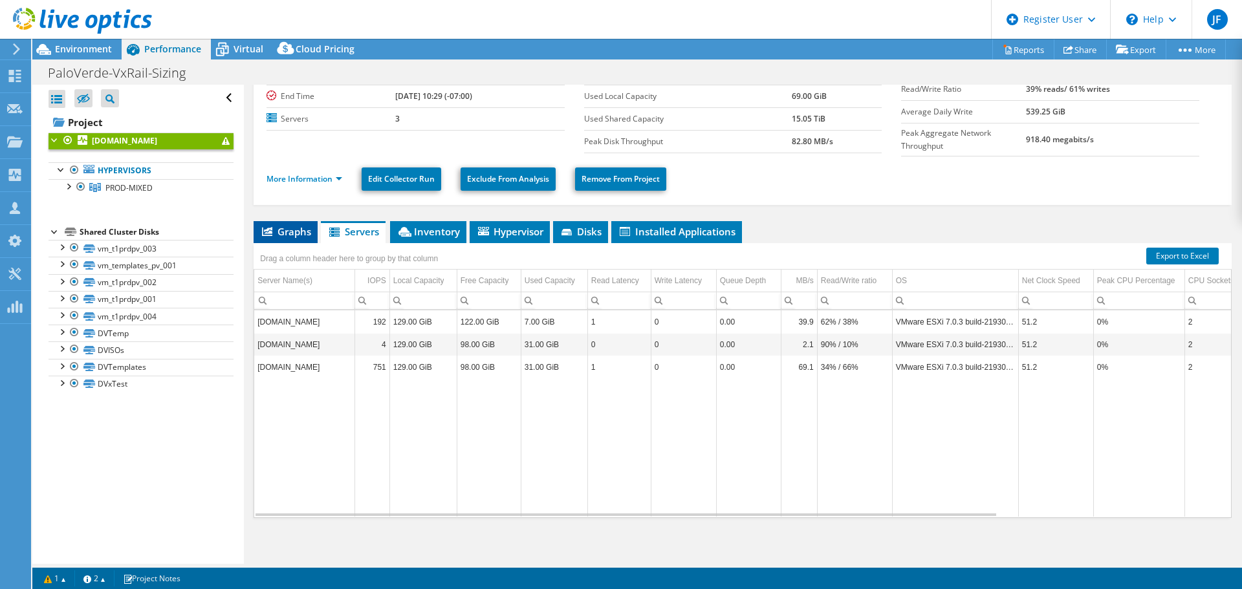
click at [275, 228] on span "Graphs" at bounding box center [285, 231] width 51 height 13
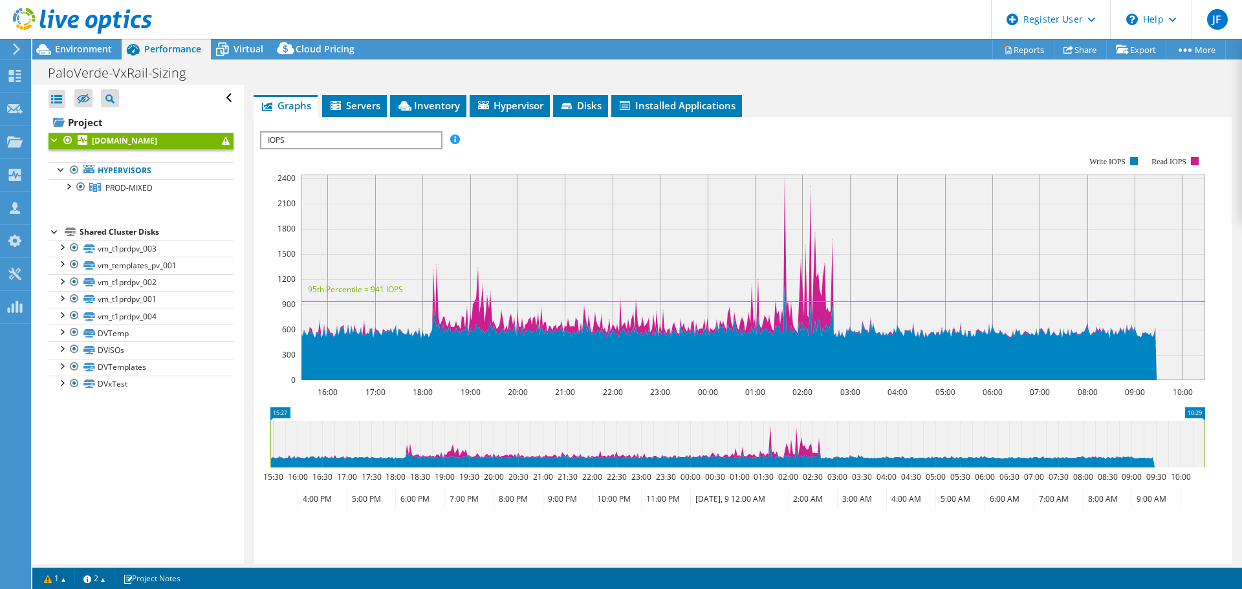
scroll to position [278, 0]
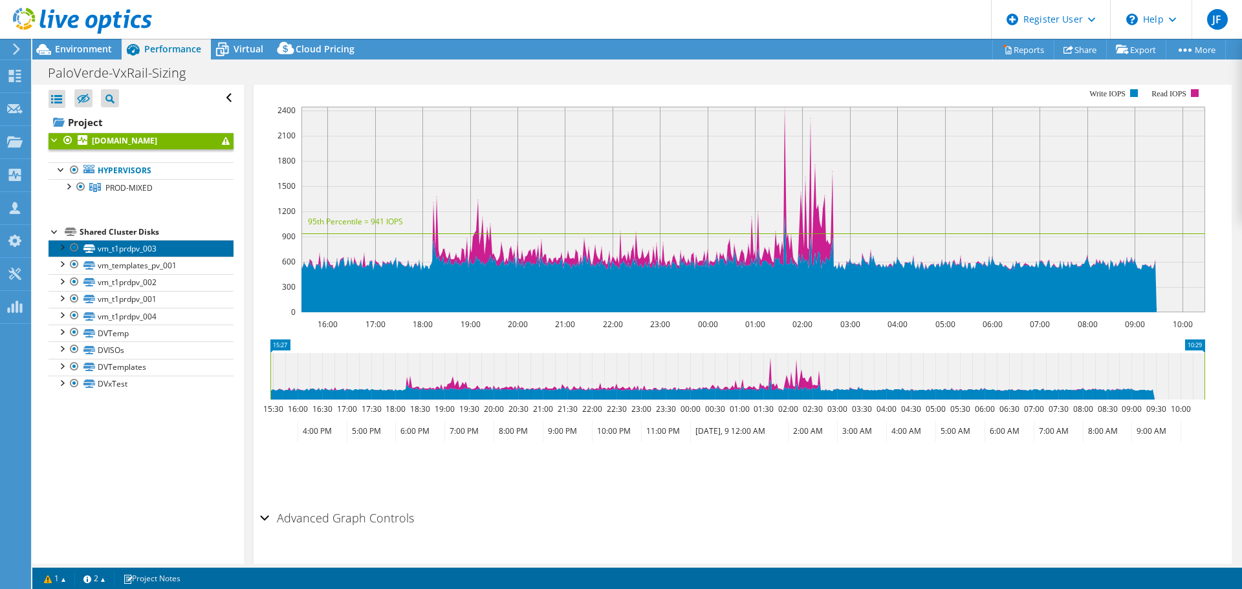
click at [131, 252] on link "vm_t1prdpv_003" at bounding box center [141, 248] width 185 height 17
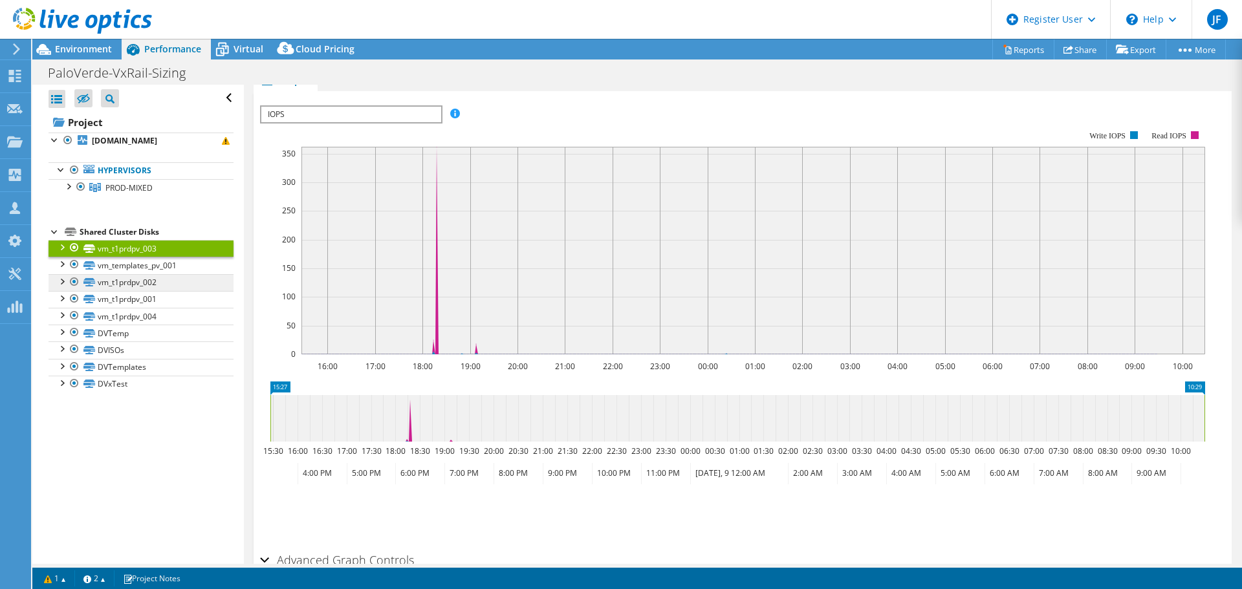
scroll to position [323, 0]
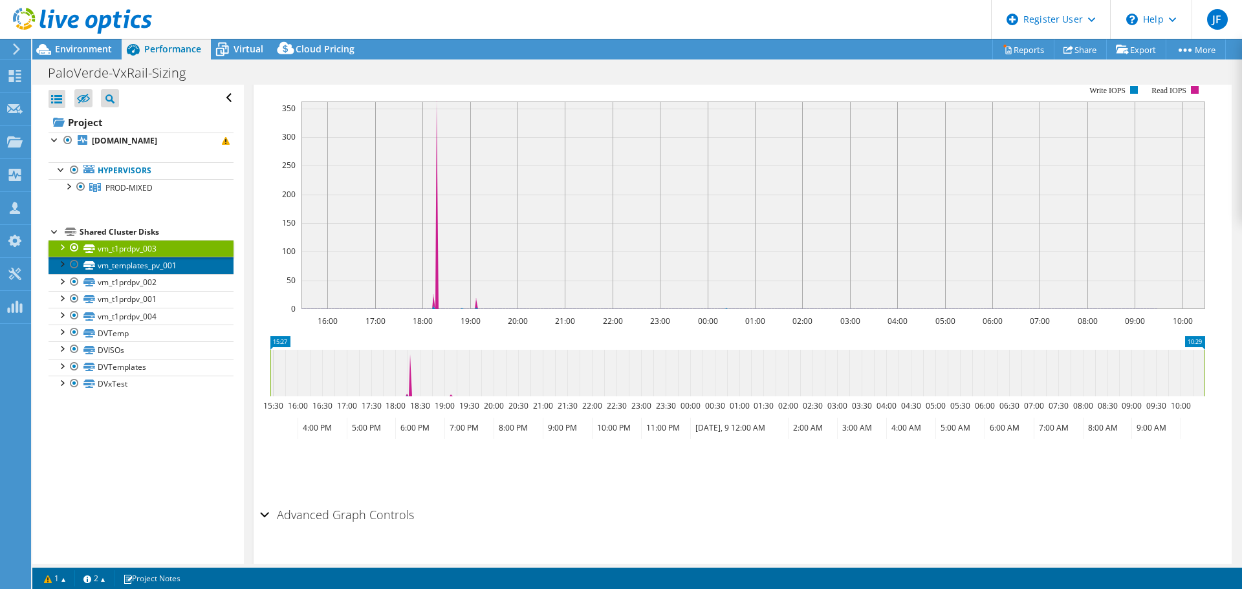
click at [134, 272] on link "vm_templates_pv_001" at bounding box center [141, 265] width 185 height 17
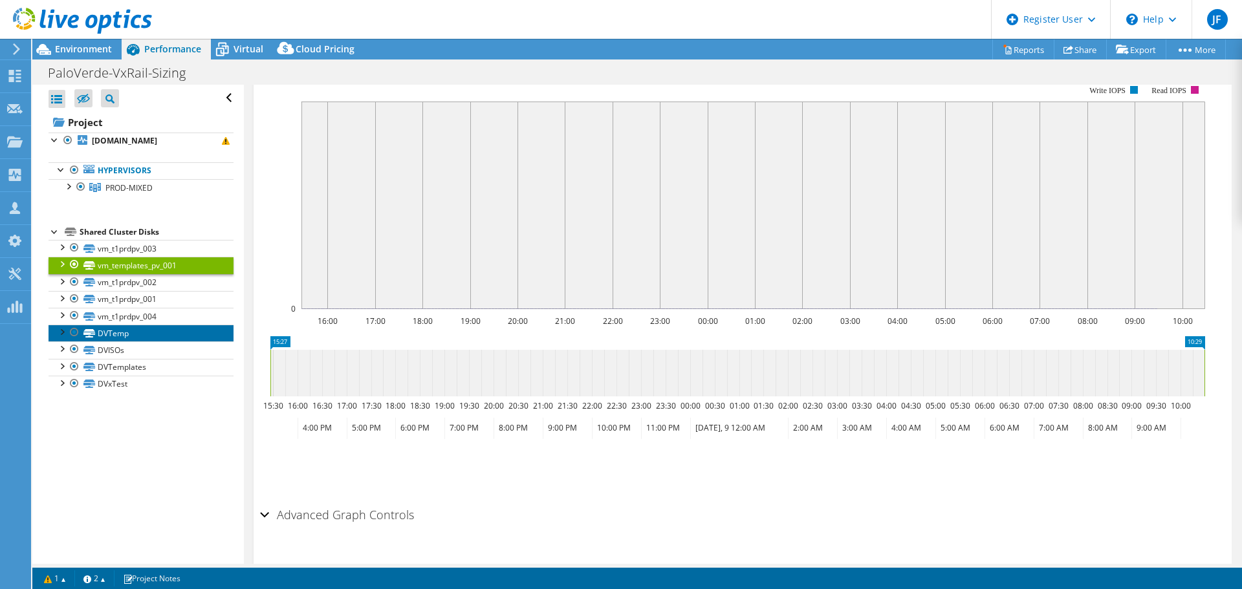
click at [129, 339] on link "DVTemp" at bounding box center [141, 333] width 185 height 17
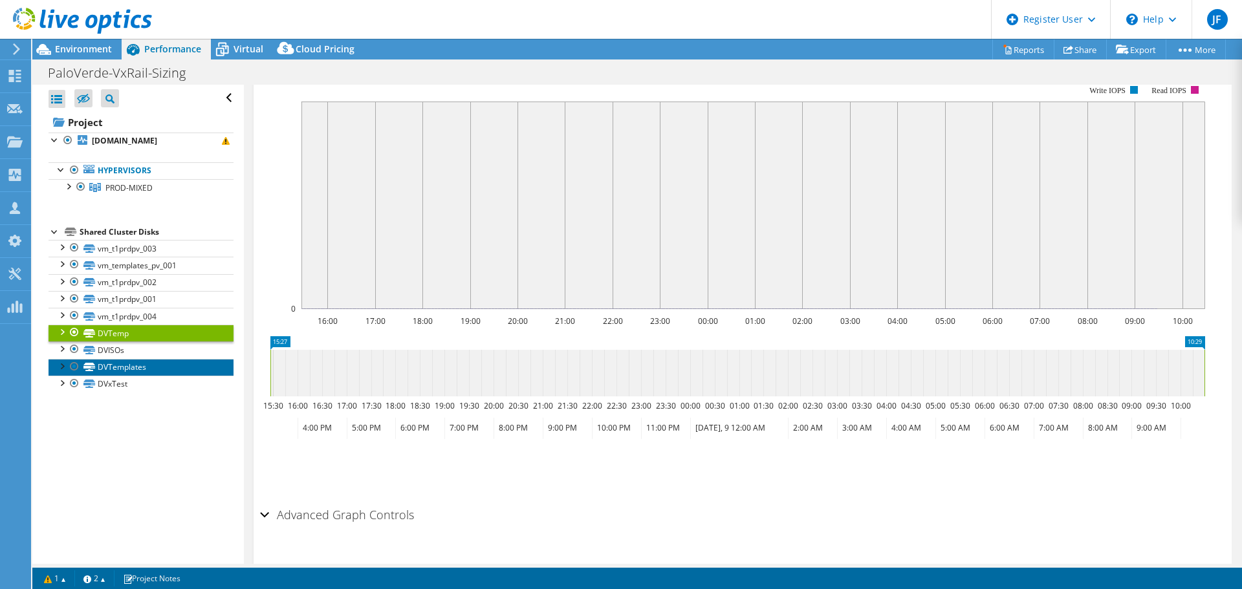
click at [126, 369] on link "DVTemplates" at bounding box center [141, 367] width 185 height 17
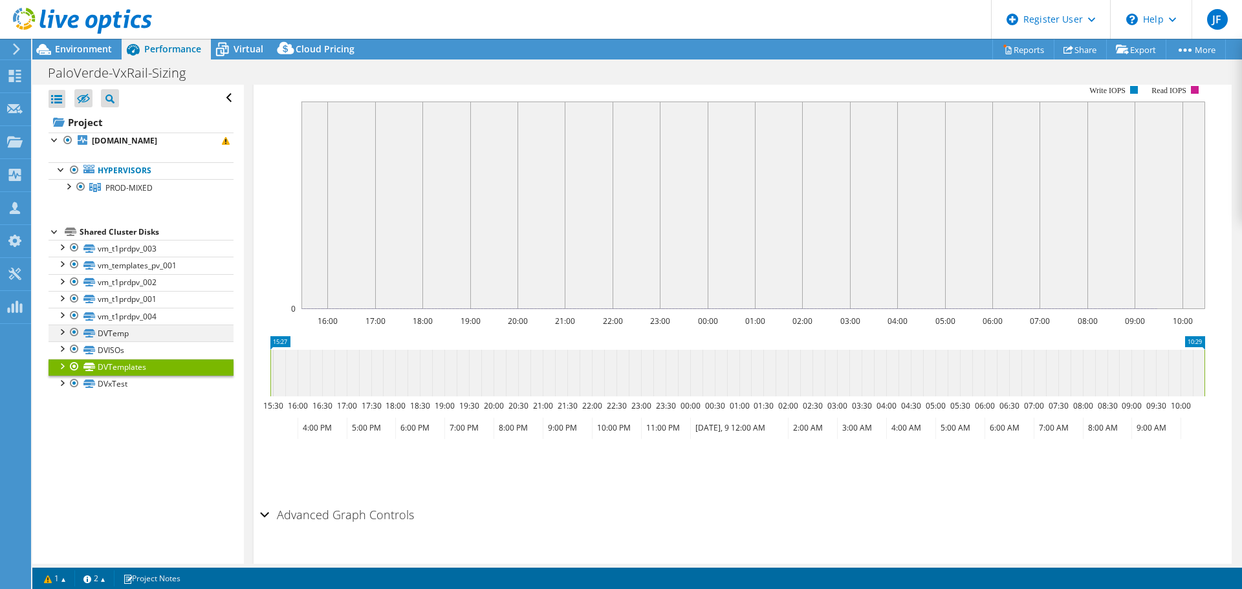
click at [62, 335] on div at bounding box center [61, 331] width 13 height 13
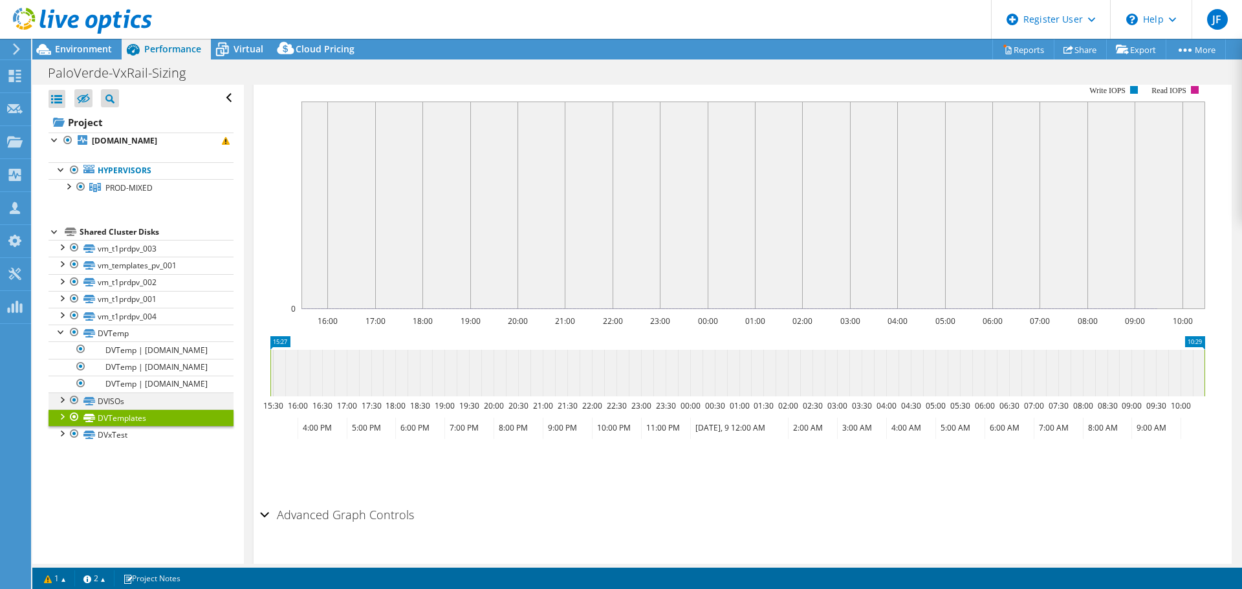
click at [60, 406] on div at bounding box center [61, 399] width 13 height 13
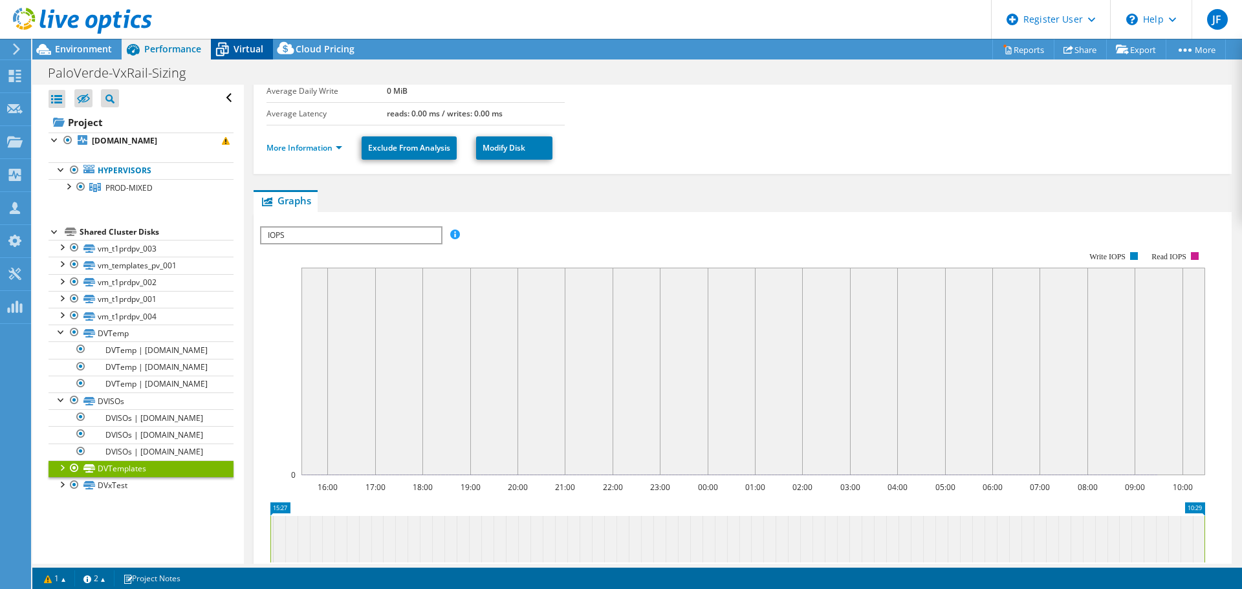
scroll to position [129, 0]
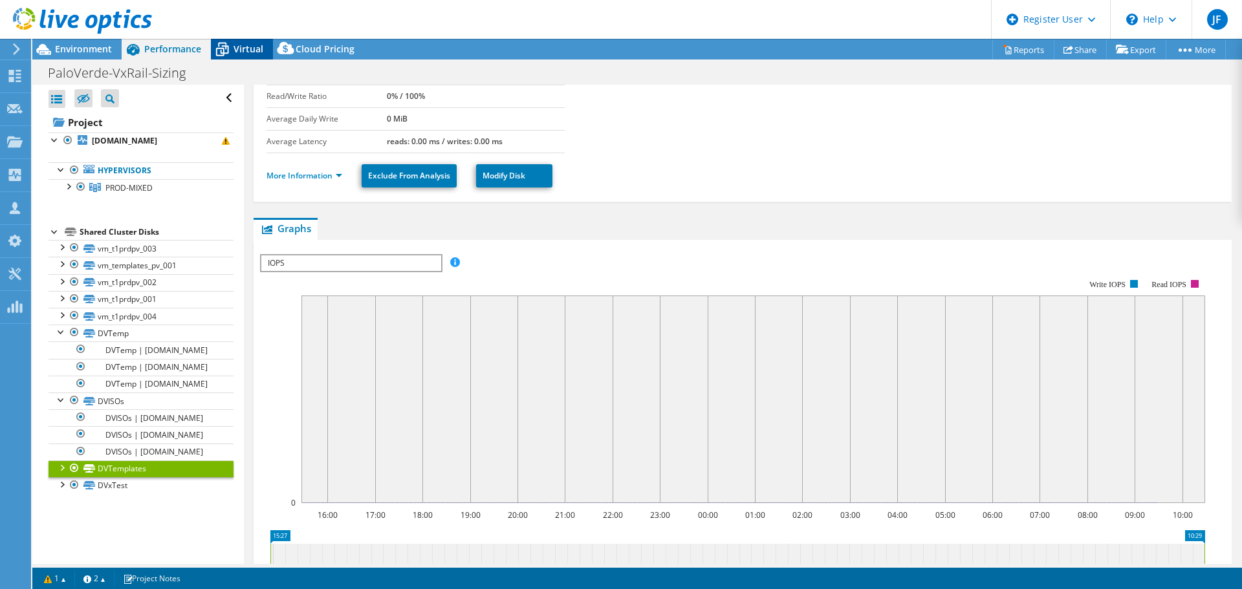
click at [243, 52] on span "Virtual" at bounding box center [249, 49] width 30 height 12
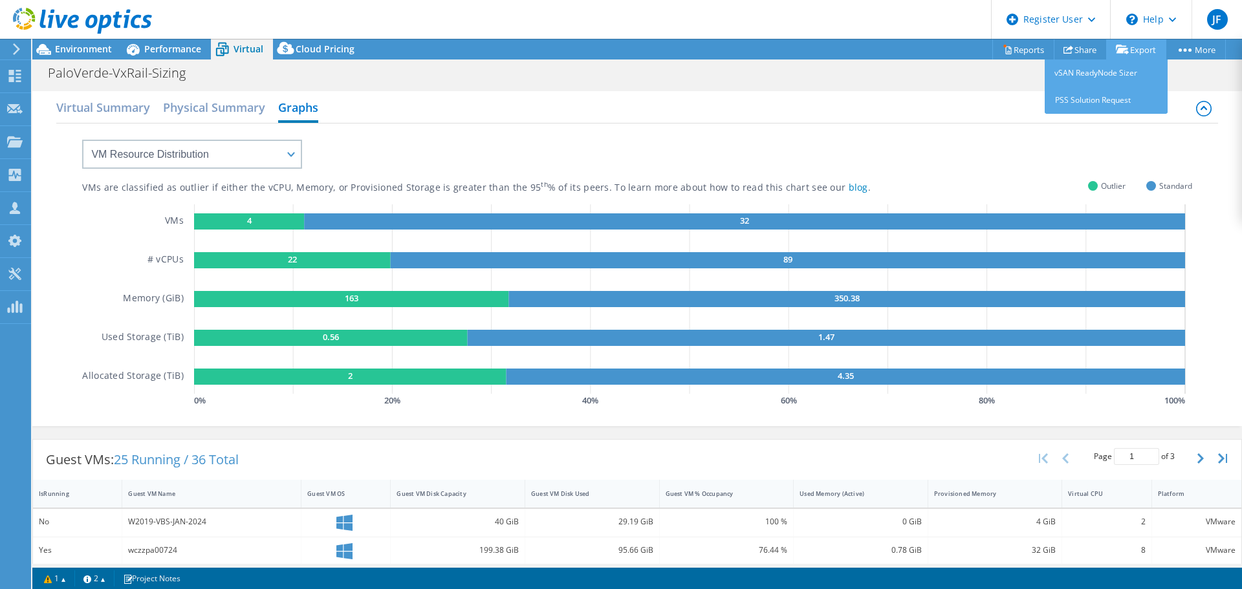
click at [1130, 47] on link "Export" at bounding box center [1136, 49] width 60 height 20
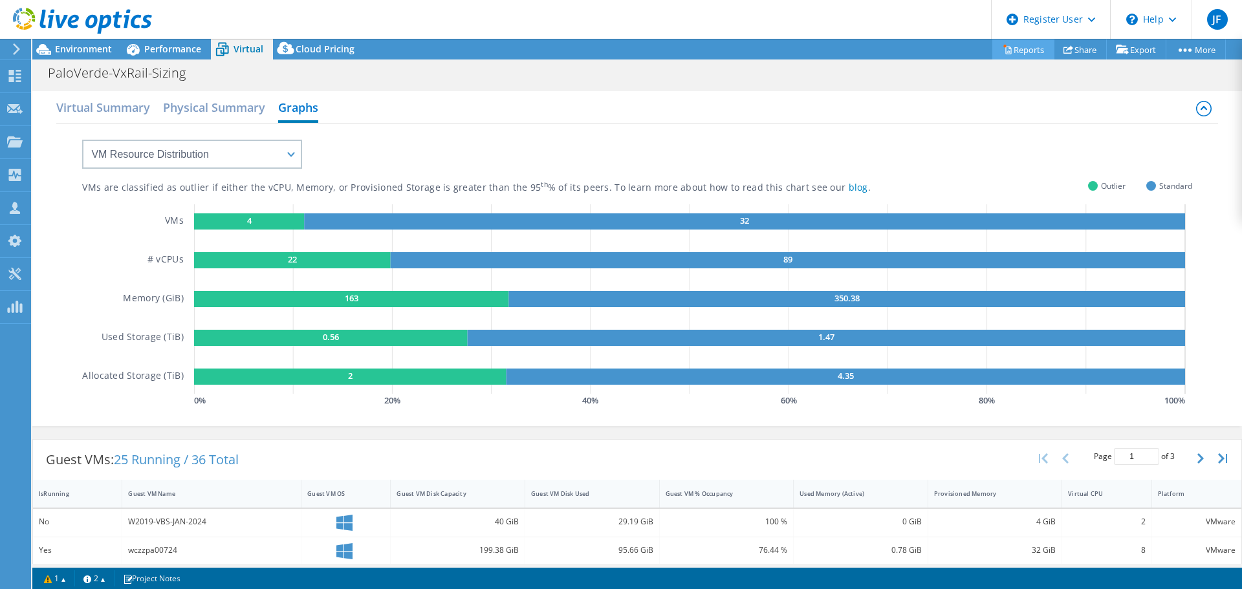
click at [1007, 49] on link "Reports" at bounding box center [1023, 49] width 62 height 20
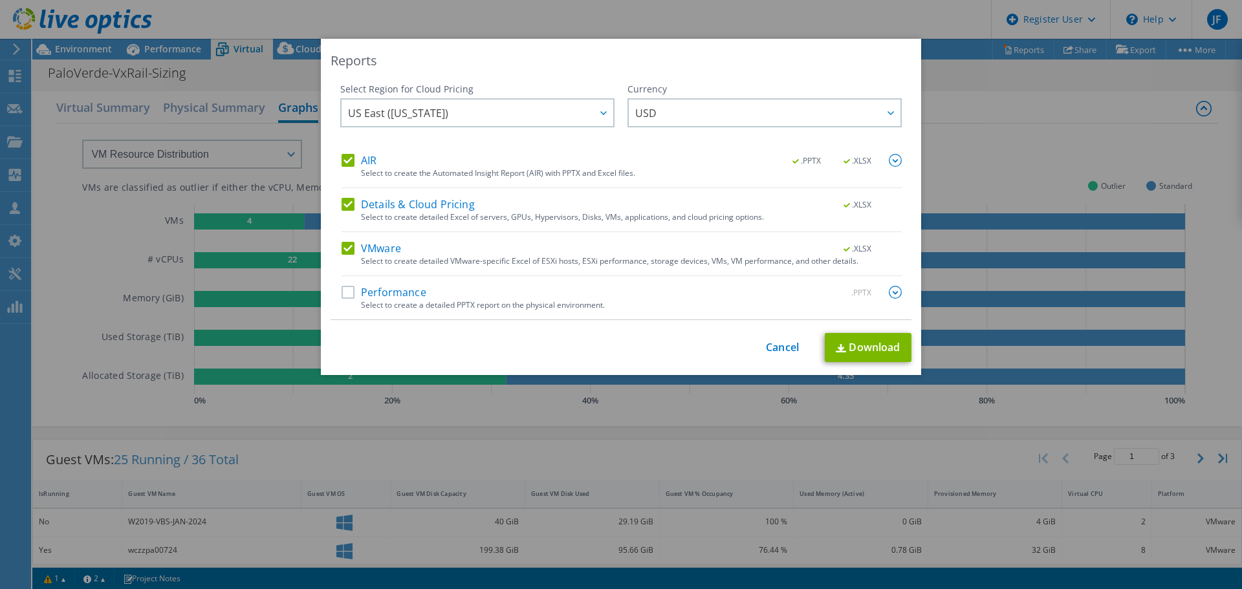
click at [342, 210] on label "Details & Cloud Pricing" at bounding box center [408, 204] width 133 height 13
click at [0, 0] on input "Details & Cloud Pricing" at bounding box center [0, 0] width 0 height 0
click at [342, 156] on label "AIR" at bounding box center [359, 160] width 35 height 13
click at [0, 0] on input "AIR" at bounding box center [0, 0] width 0 height 0
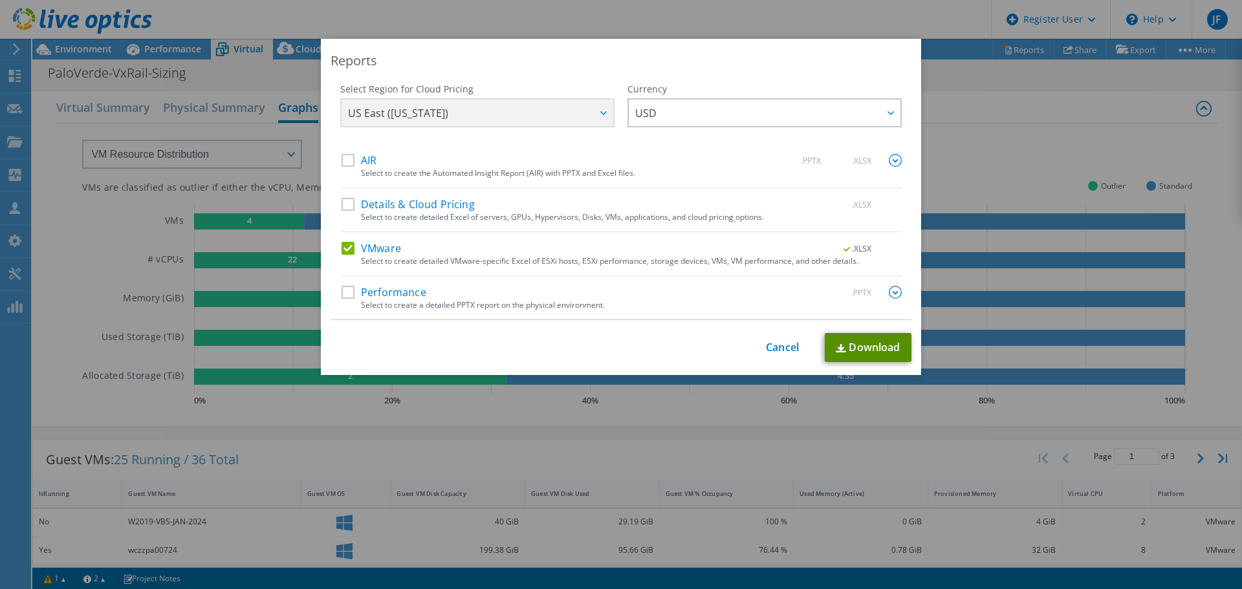
click at [872, 349] on link "Download" at bounding box center [868, 347] width 87 height 29
click at [766, 346] on link "Cancel" at bounding box center [782, 348] width 33 height 12
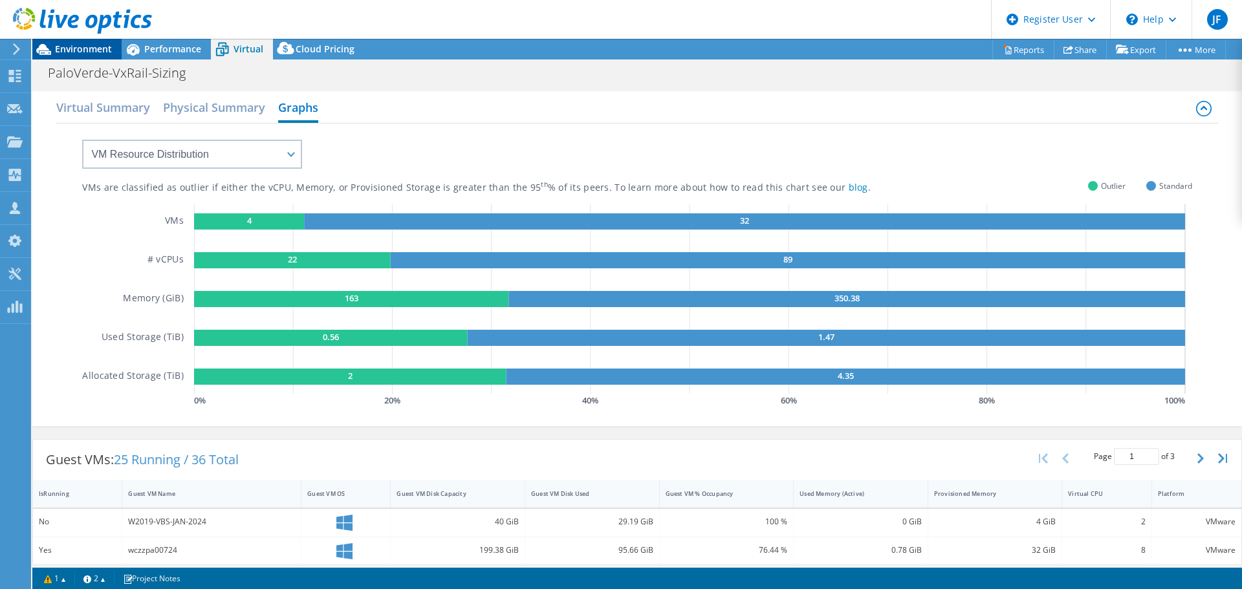
click at [78, 49] on span "Environment" at bounding box center [83, 49] width 57 height 12
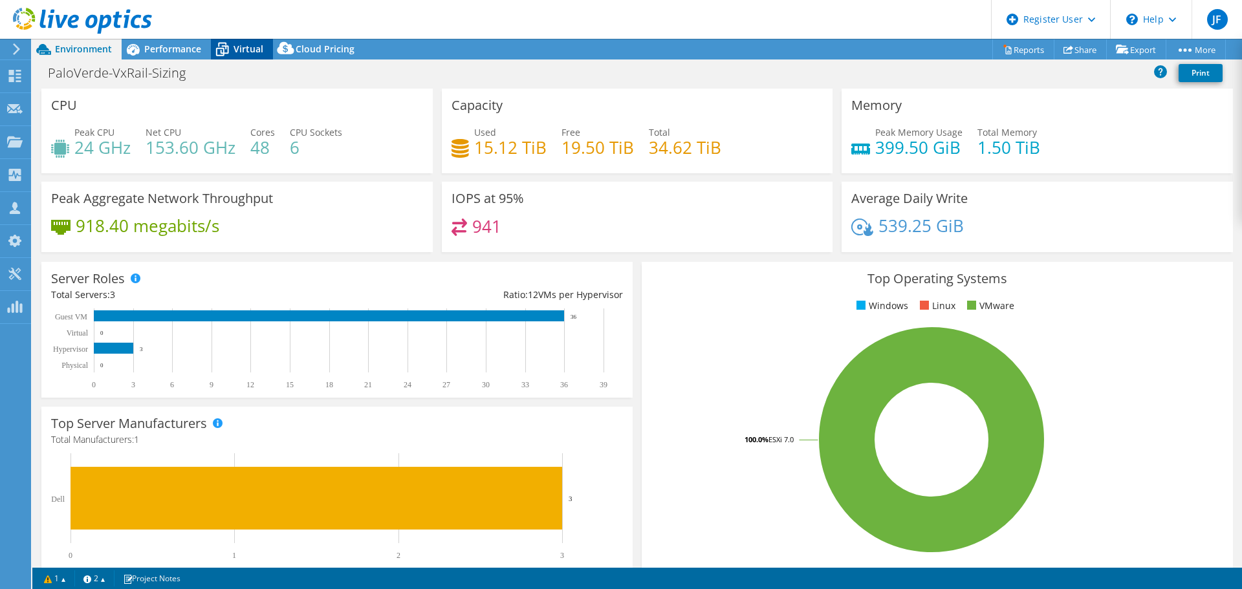
click at [215, 40] on icon at bounding box center [222, 49] width 23 height 23
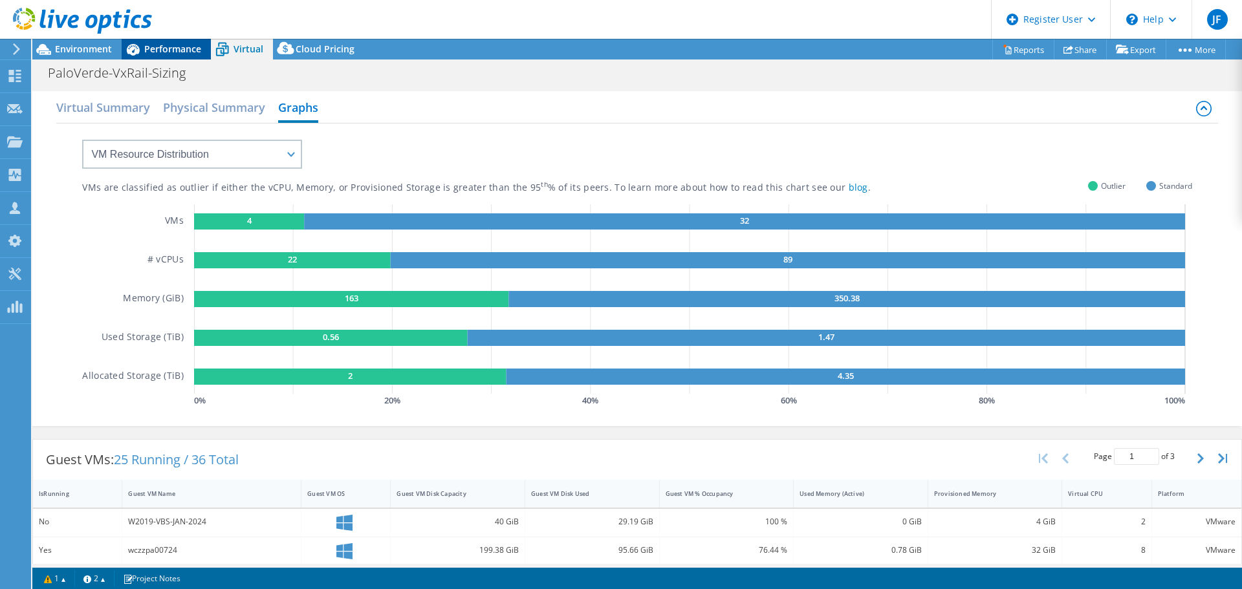
click at [182, 42] on div "Performance" at bounding box center [166, 49] width 89 height 21
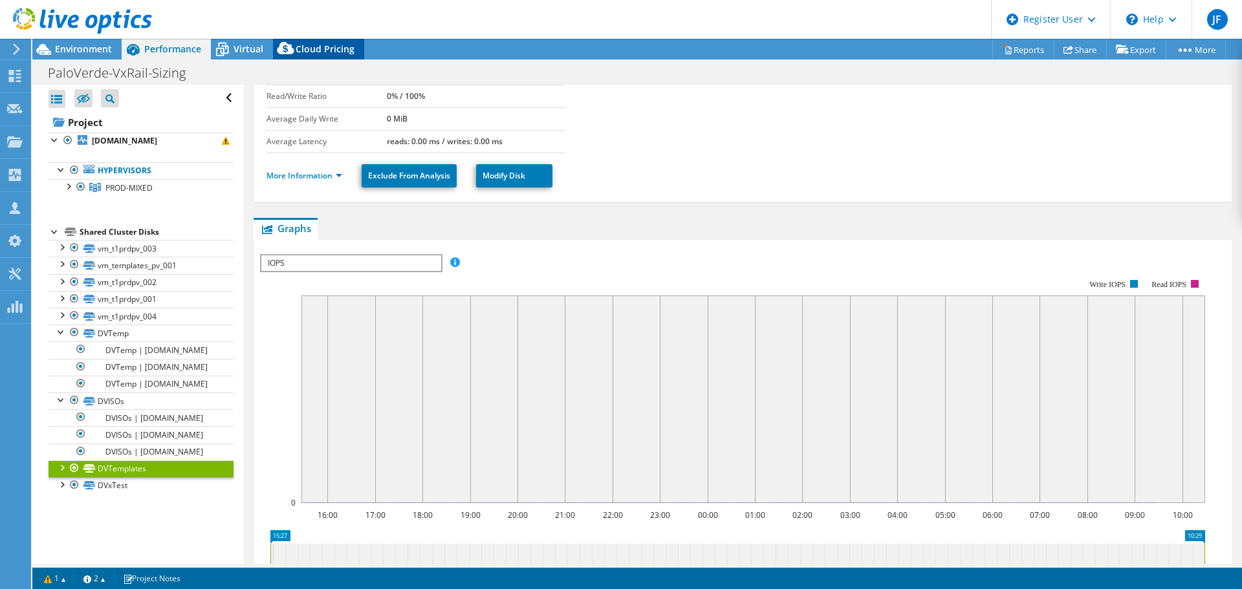
click at [303, 54] on span "Cloud Pricing" at bounding box center [325, 49] width 59 height 12
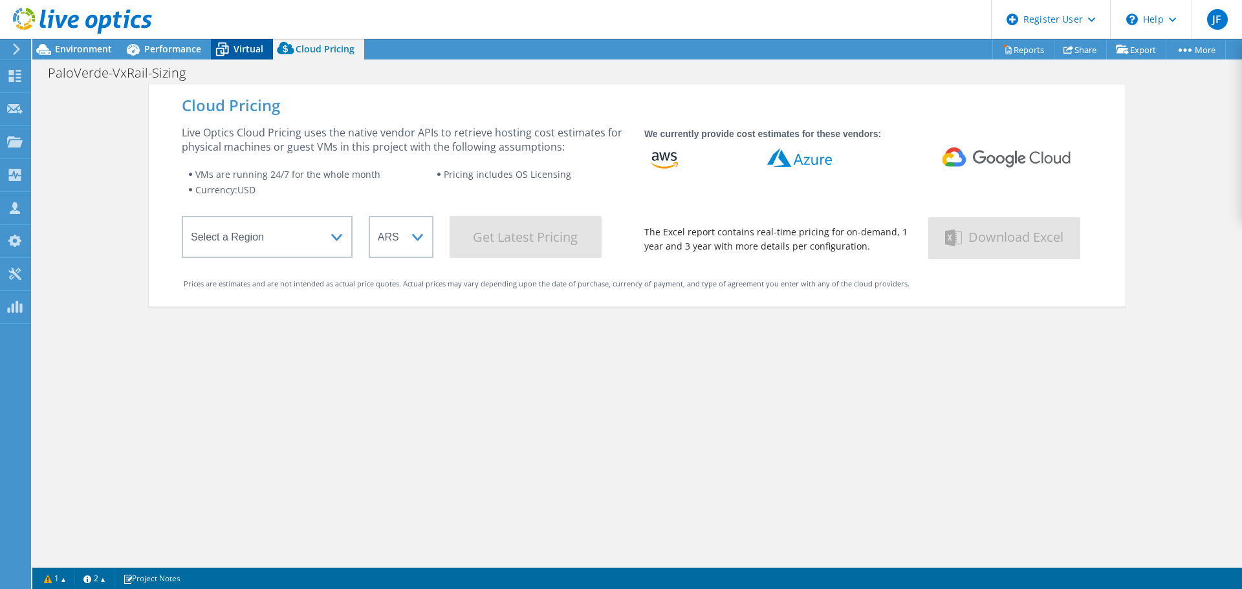
click at [245, 47] on span "Virtual" at bounding box center [249, 49] width 30 height 12
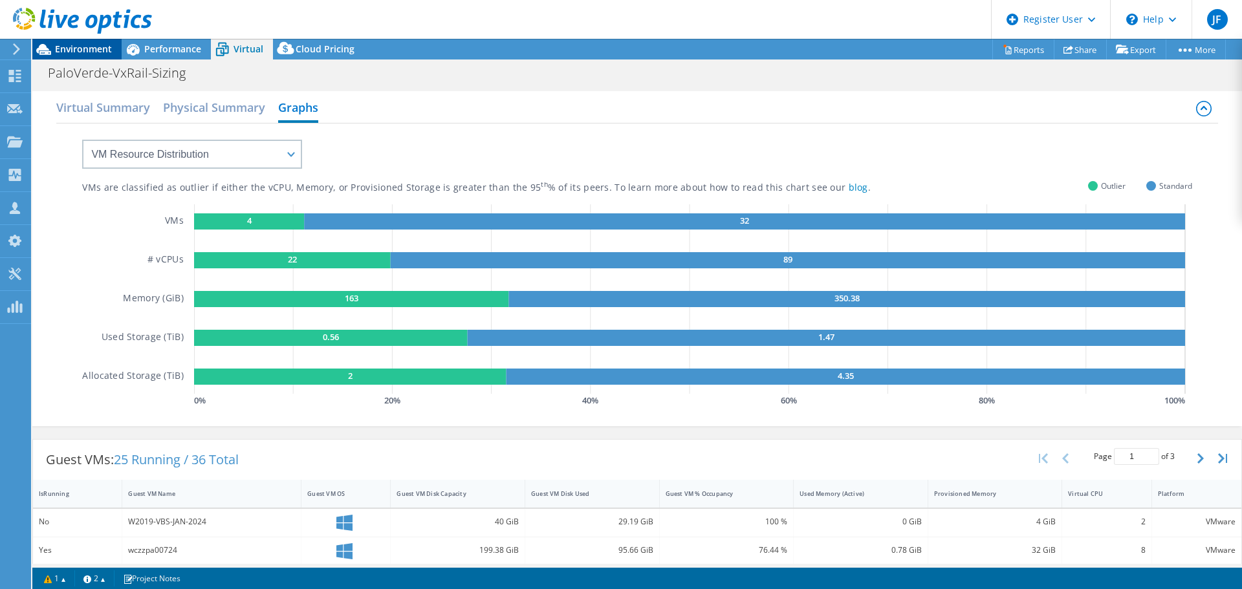
click at [113, 52] on div "Environment" at bounding box center [76, 49] width 89 height 21
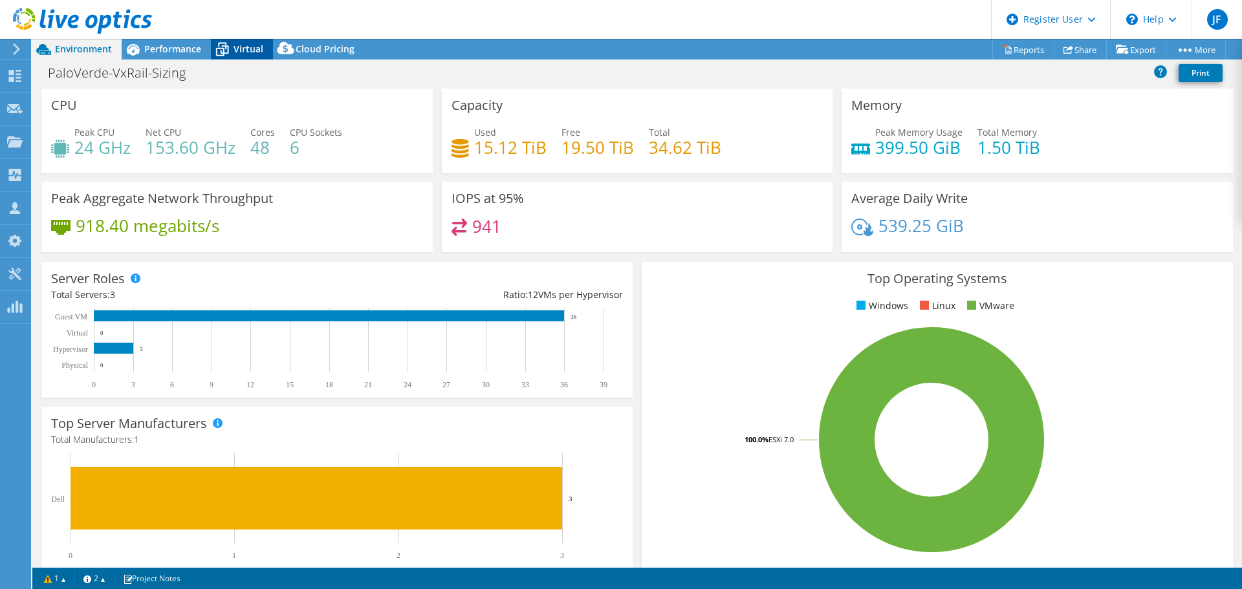
click at [242, 41] on div "Virtual" at bounding box center [242, 49] width 62 height 21
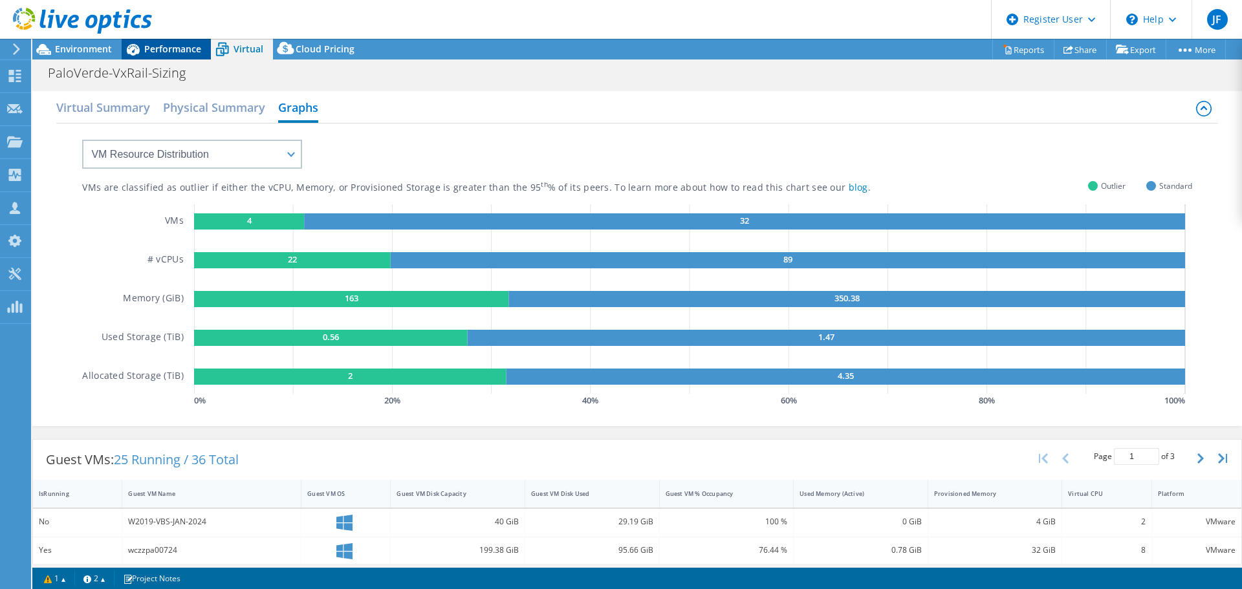
click at [184, 47] on span "Performance" at bounding box center [172, 49] width 57 height 12
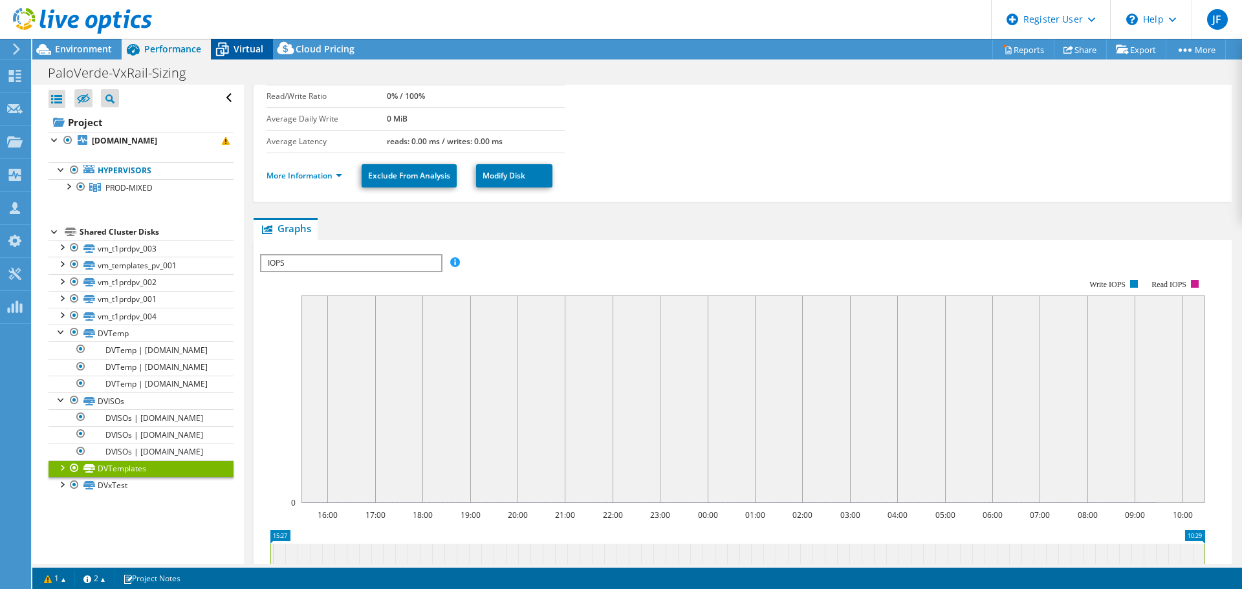
click at [226, 49] on icon at bounding box center [222, 49] width 23 height 23
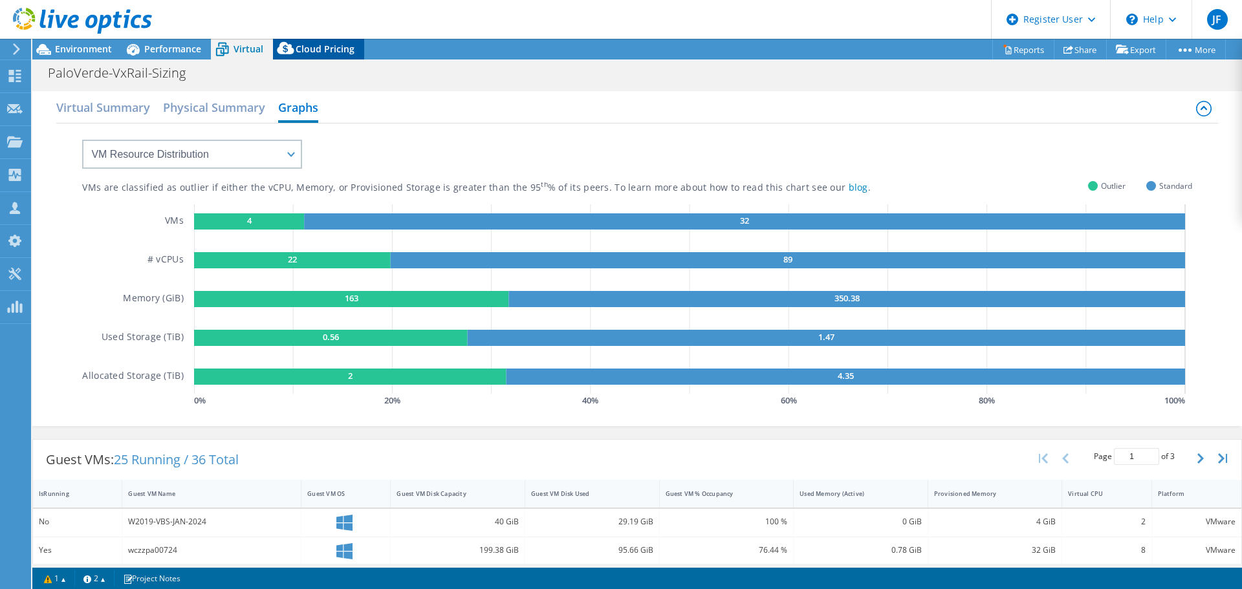
click at [303, 47] on span "Cloud Pricing" at bounding box center [325, 49] width 59 height 12
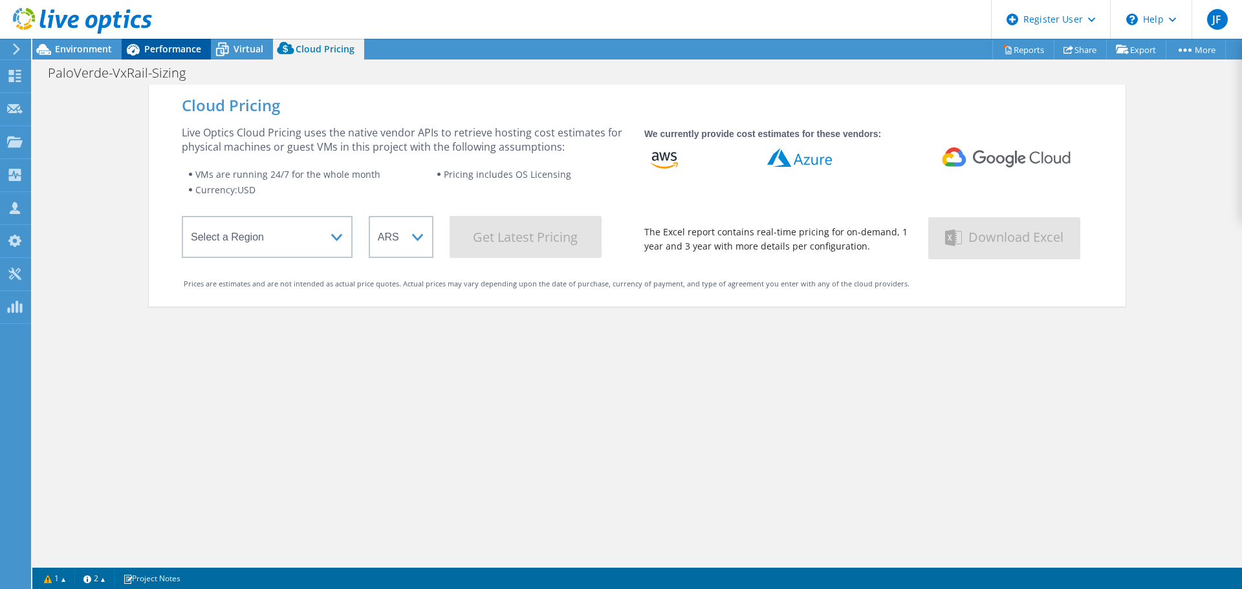
click at [195, 52] on span "Performance" at bounding box center [172, 49] width 57 height 12
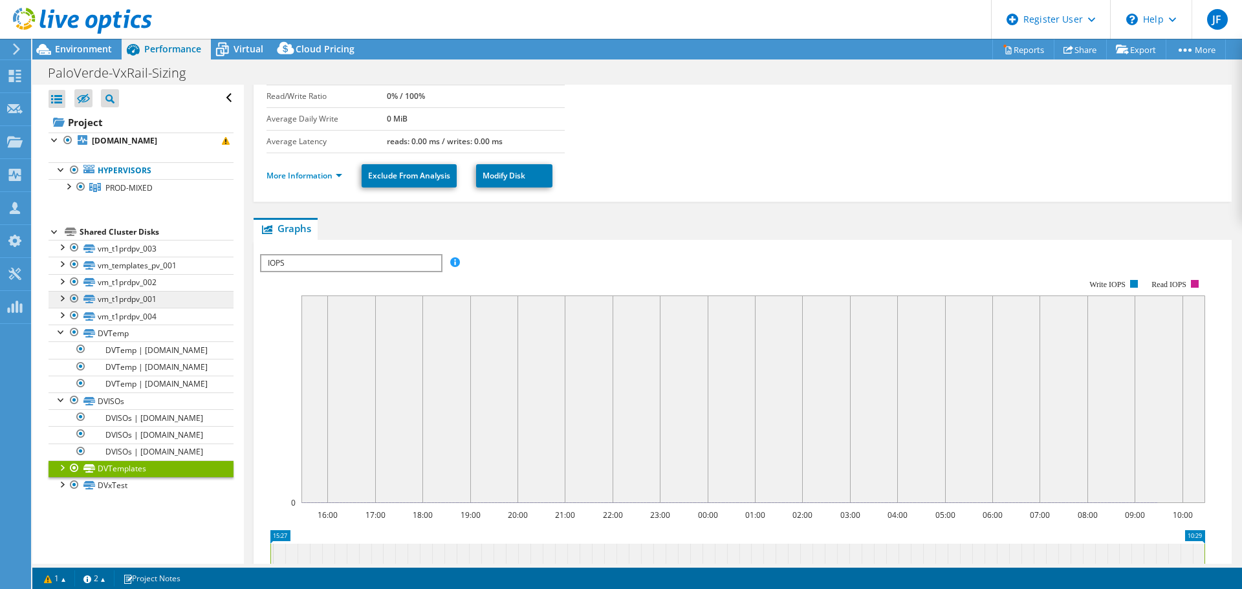
scroll to position [16, 0]
click at [56, 325] on div at bounding box center [61, 331] width 13 height 13
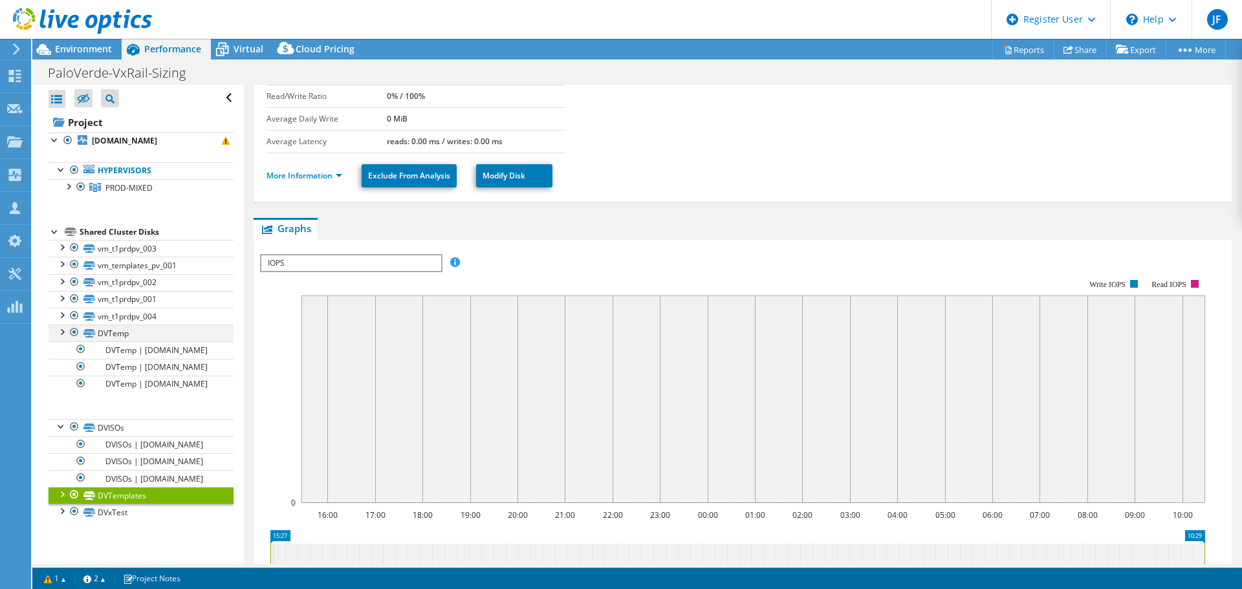
scroll to position [0, 0]
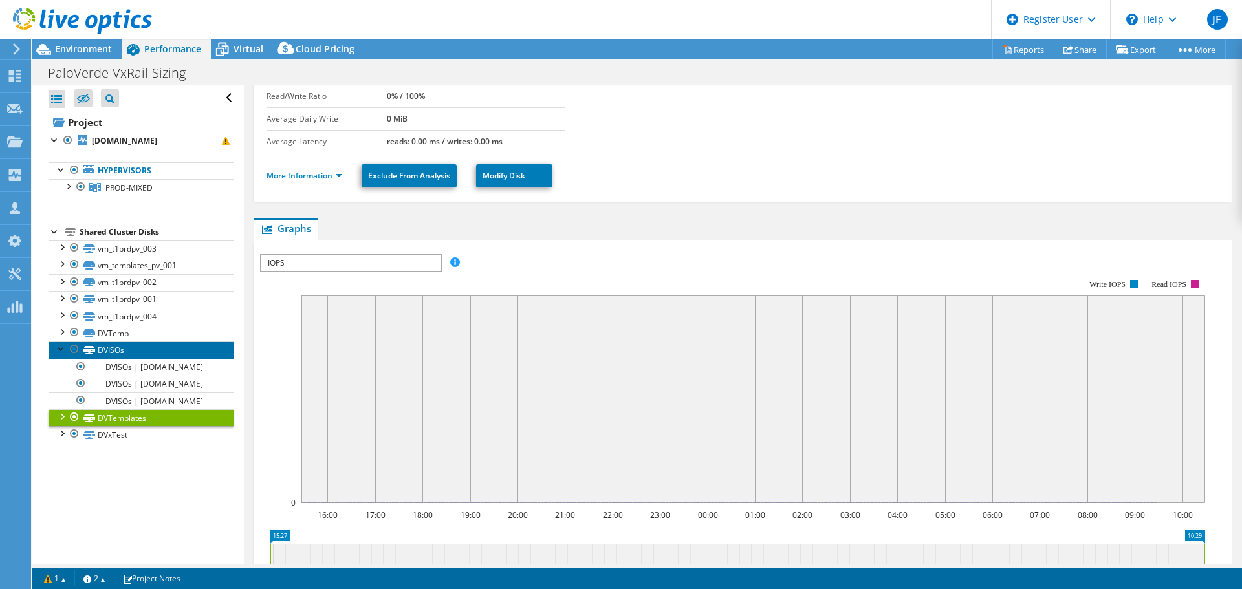
click at [54, 352] on link "DVISOs" at bounding box center [141, 350] width 185 height 17
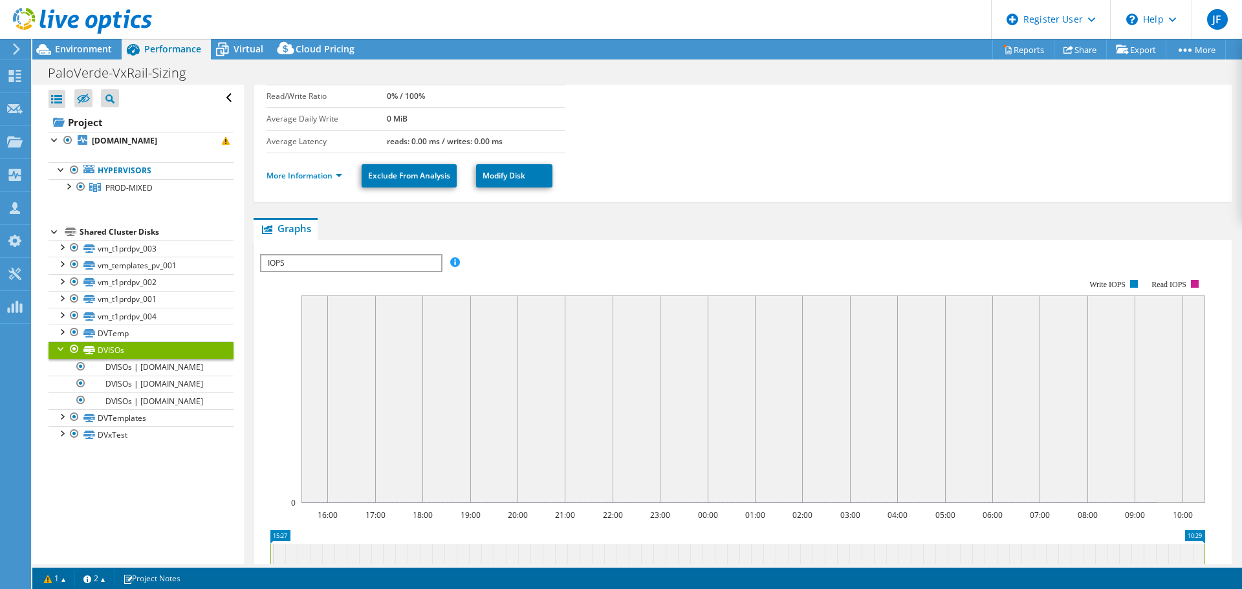
click at [56, 351] on div at bounding box center [61, 348] width 13 height 13
click at [243, 41] on div "Virtual" at bounding box center [242, 49] width 62 height 21
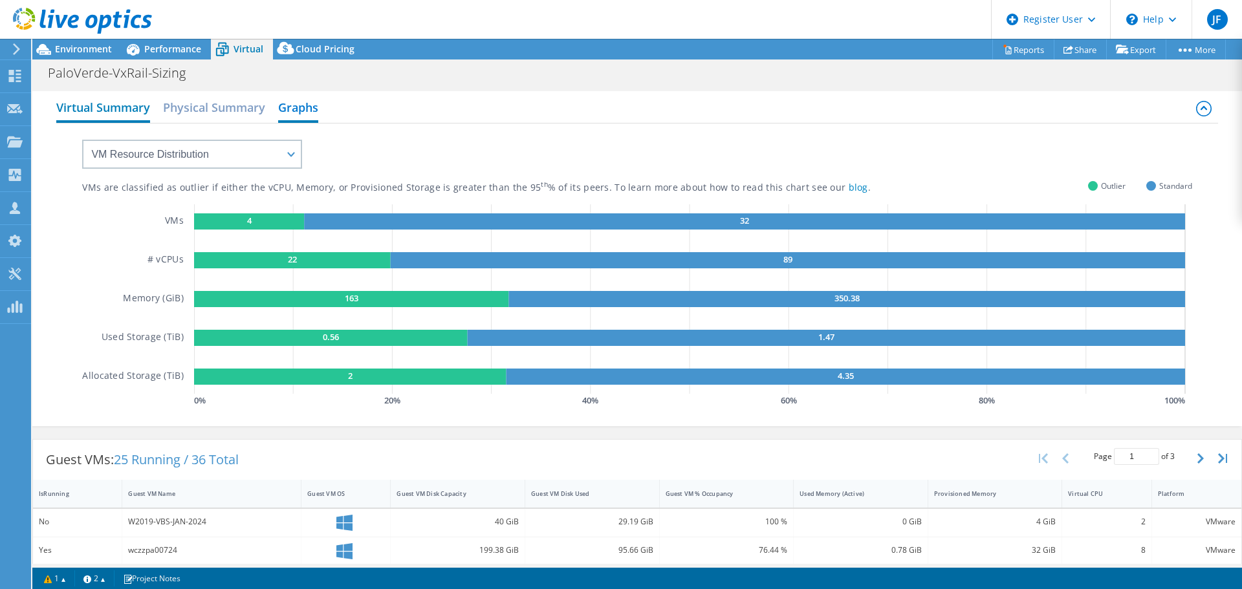
click at [130, 99] on h2 "Virtual Summary" at bounding box center [103, 108] width 94 height 28
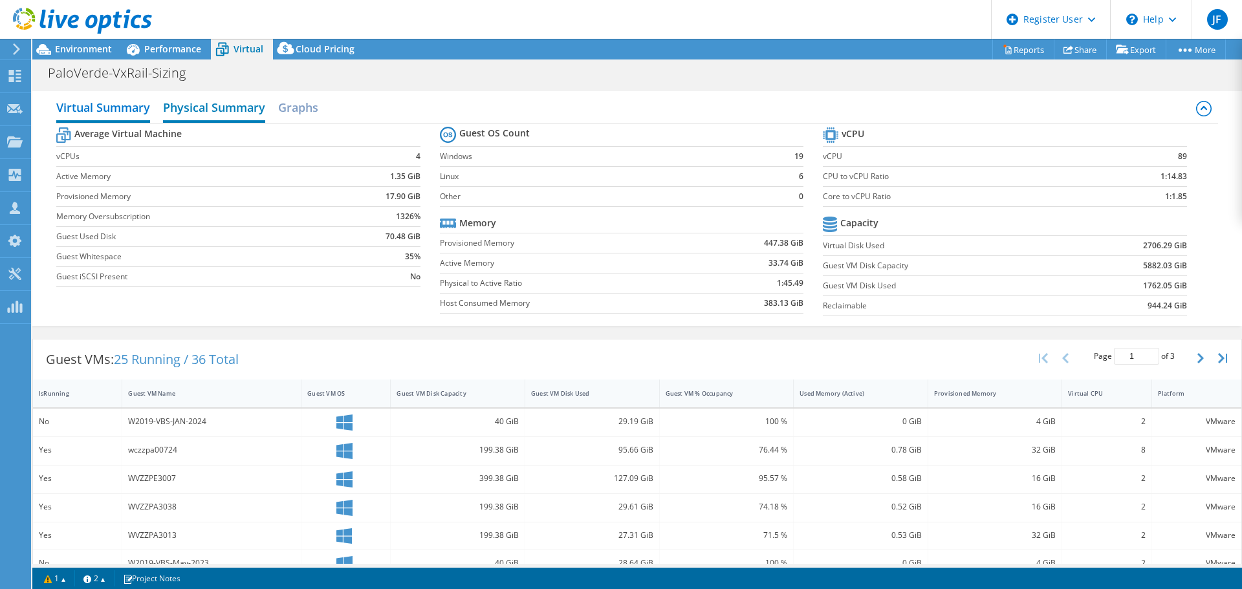
click at [188, 111] on h2 "Physical Summary" at bounding box center [214, 108] width 102 height 28
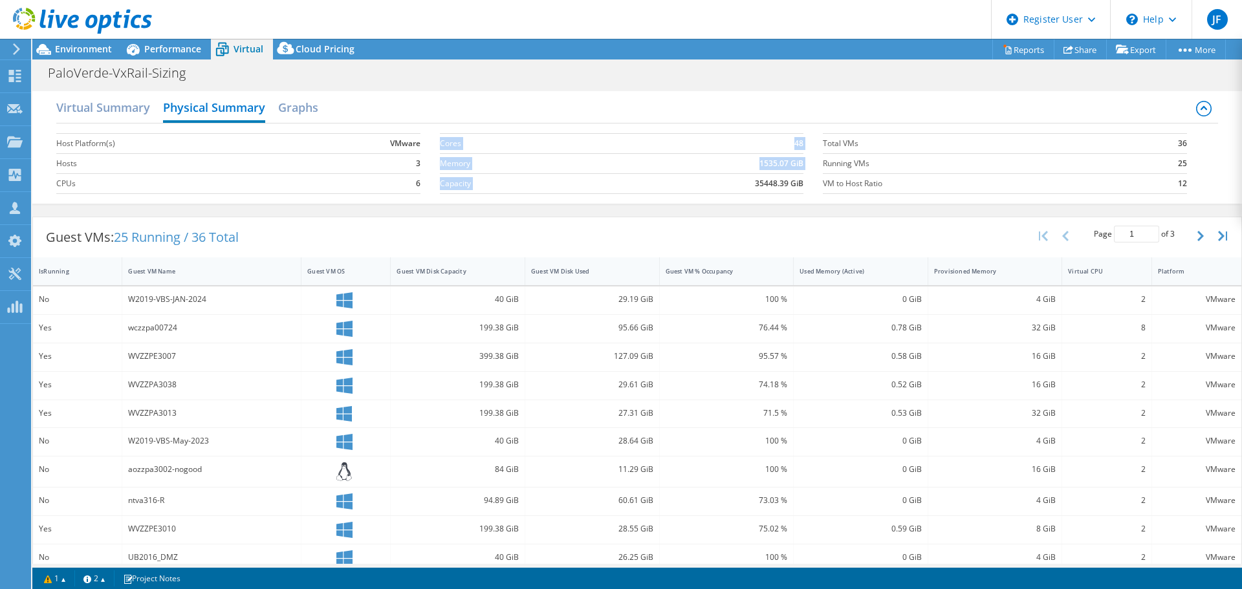
drag, startPoint x: 810, startPoint y: 184, endPoint x: 730, endPoint y: 184, distance: 79.6
click at [730, 184] on section "Cores 48 Memory 1535.07 GiB Capacity 35448.39 GiB" at bounding box center [631, 164] width 383 height 74
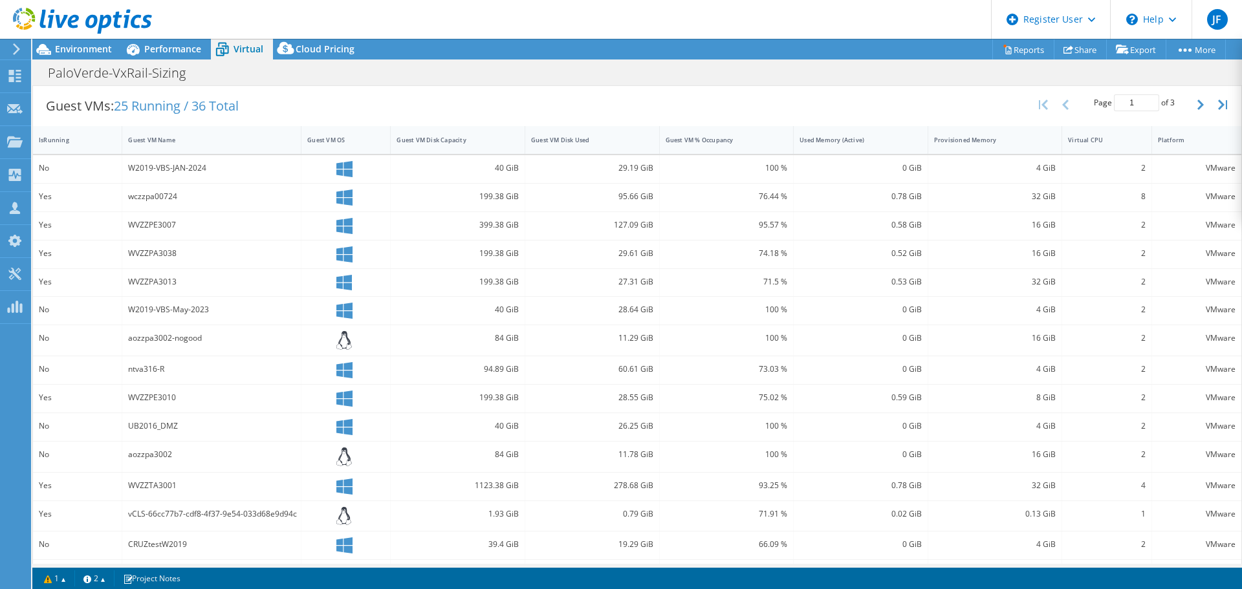
scroll to position [162, 0]
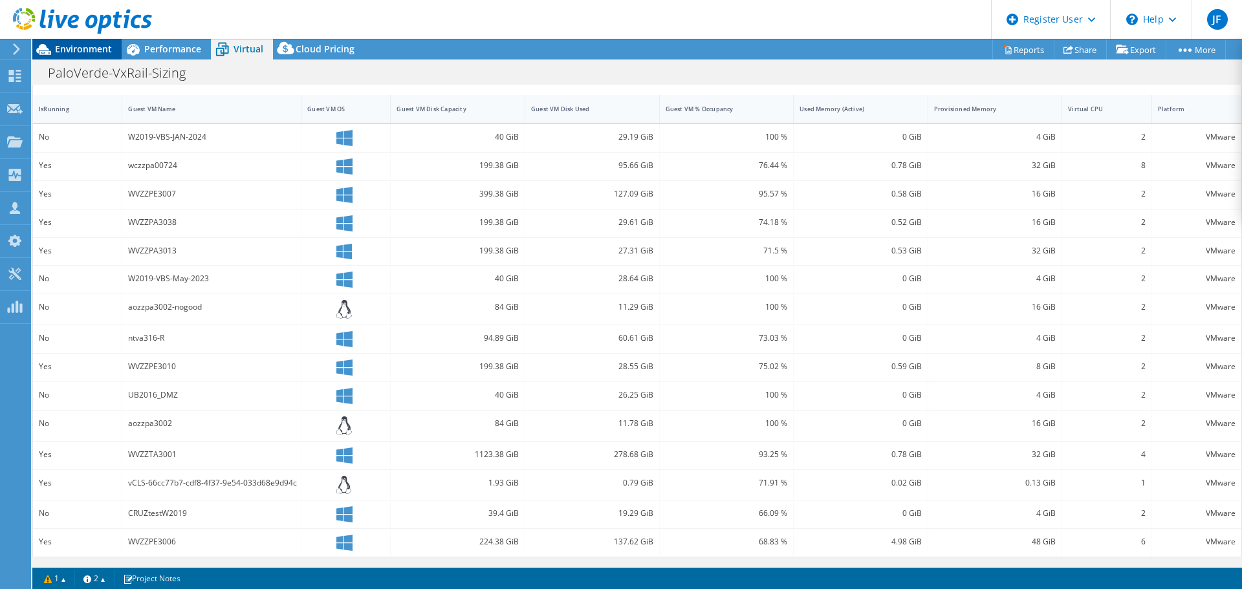
click at [94, 45] on span "Environment" at bounding box center [83, 49] width 57 height 12
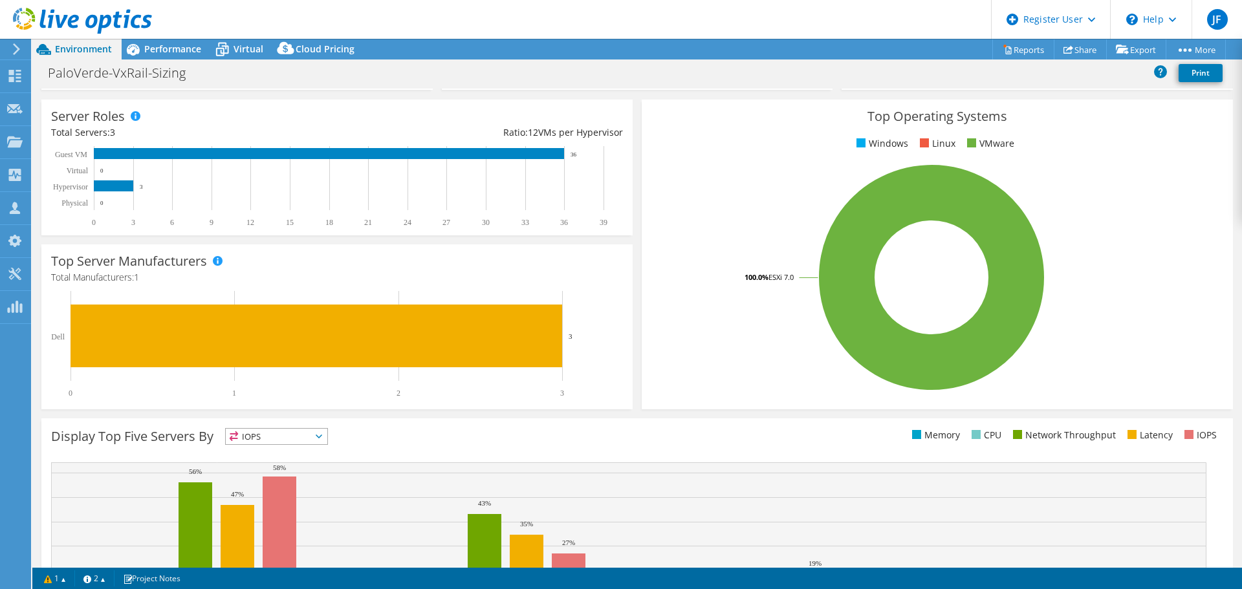
scroll to position [227, 0]
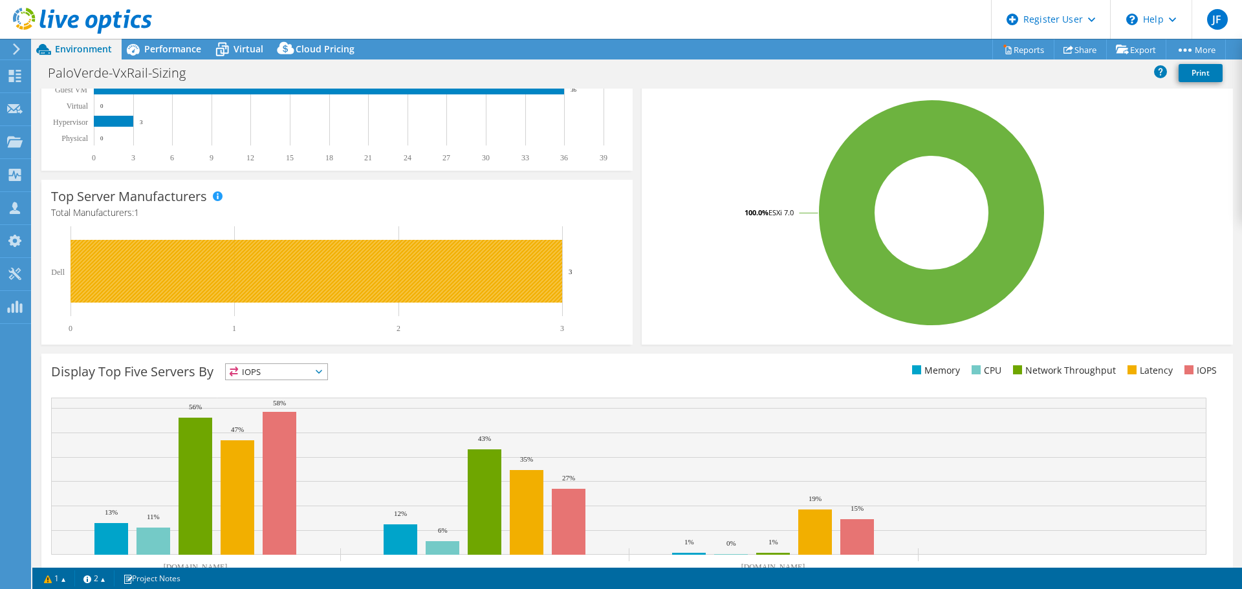
click at [492, 251] on rect at bounding box center [317, 271] width 492 height 63
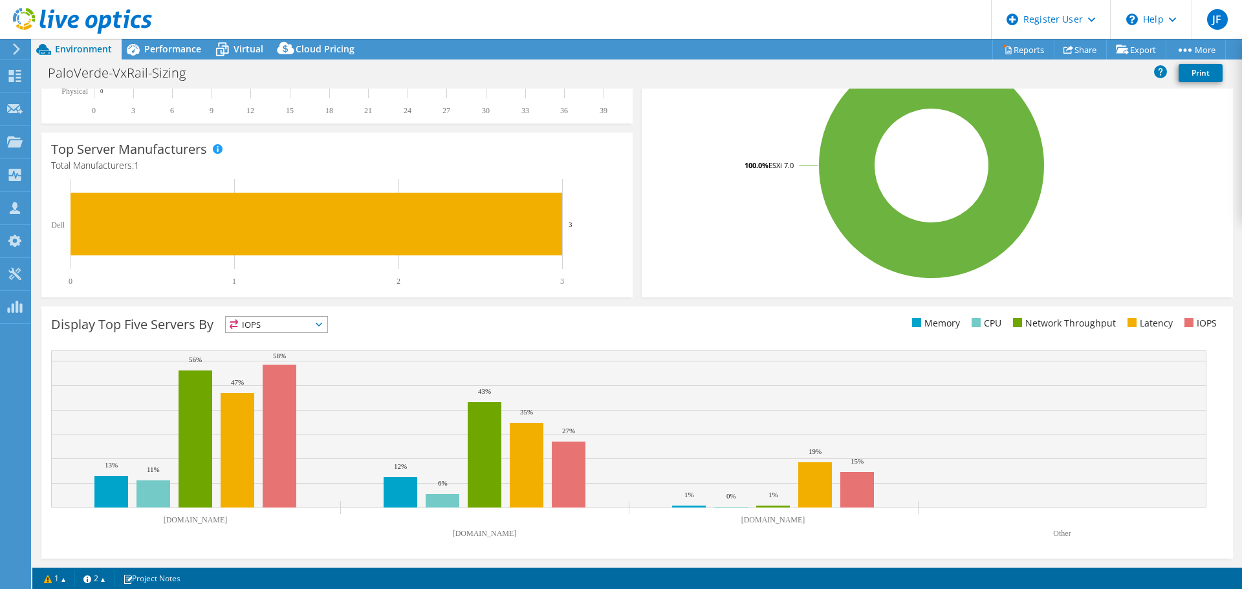
click at [307, 319] on span "IOPS" at bounding box center [277, 325] width 102 height 16
click at [406, 316] on div "Display Top Five Servers By IOPS IOPS" at bounding box center [344, 326] width 586 height 21
click at [238, 52] on span "Virtual" at bounding box center [249, 49] width 30 height 12
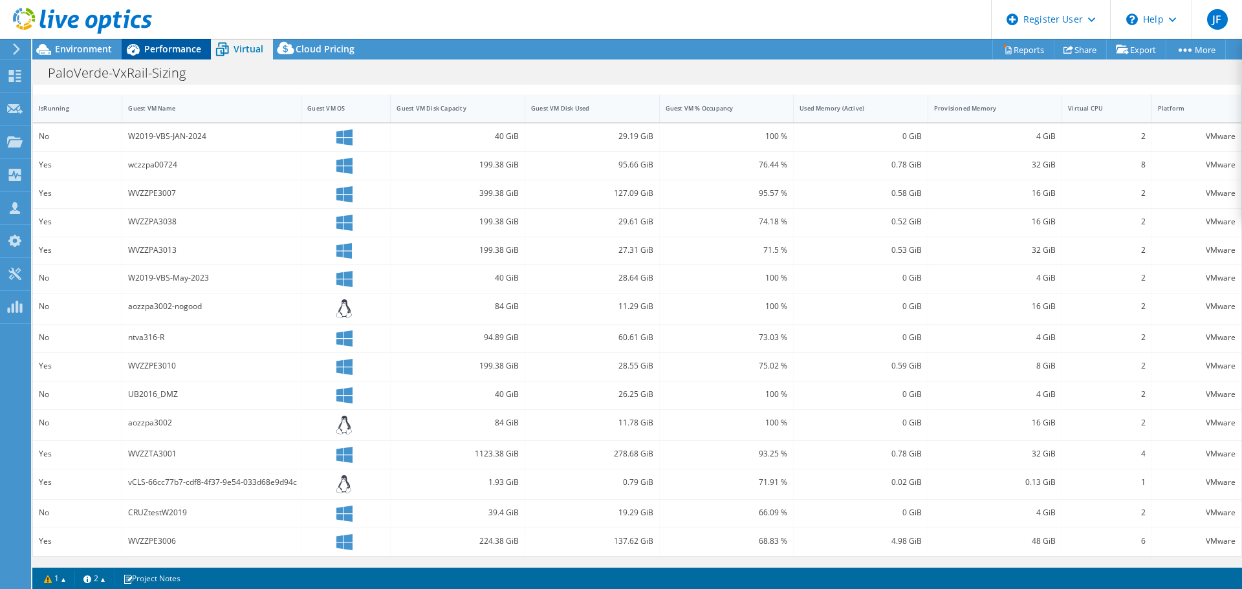
click at [185, 51] on span "Performance" at bounding box center [172, 49] width 57 height 12
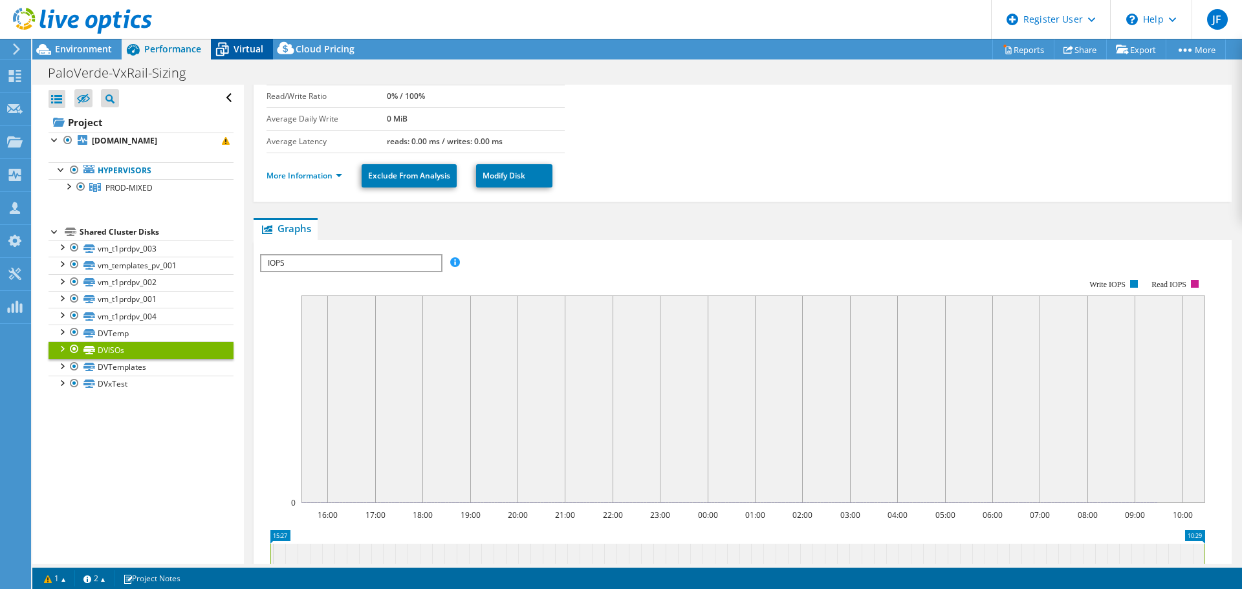
click at [246, 41] on div "Virtual" at bounding box center [242, 49] width 62 height 21
